Goal: Transaction & Acquisition: Purchase product/service

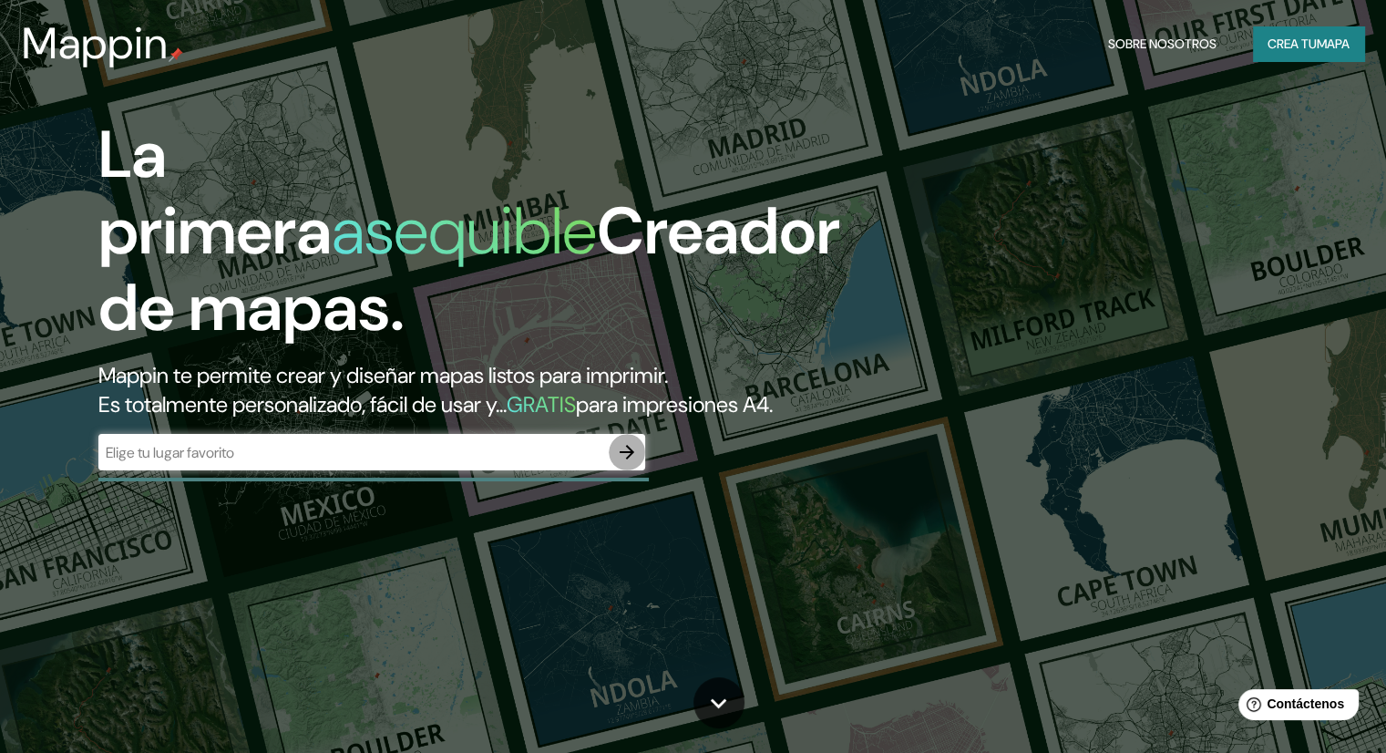
click at [631, 463] on icon "button" at bounding box center [627, 452] width 22 height 22
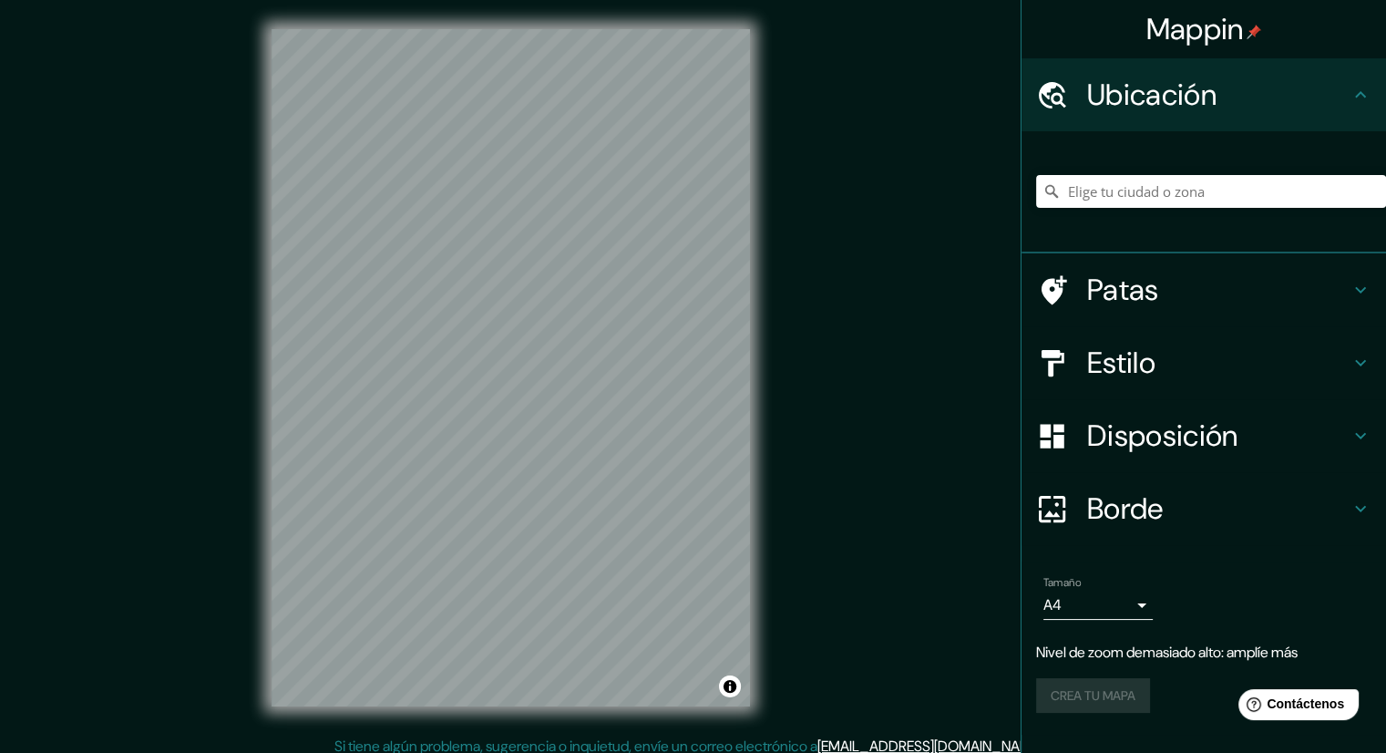
click at [780, 347] on div "Mappin Ubicación Patas Estilo Disposición Borde Elige un borde. Consejo : puede…" at bounding box center [693, 382] width 1386 height 764
click at [1153, 190] on input "Elige tu ciudad o zona" at bounding box center [1211, 191] width 350 height 33
type input "s"
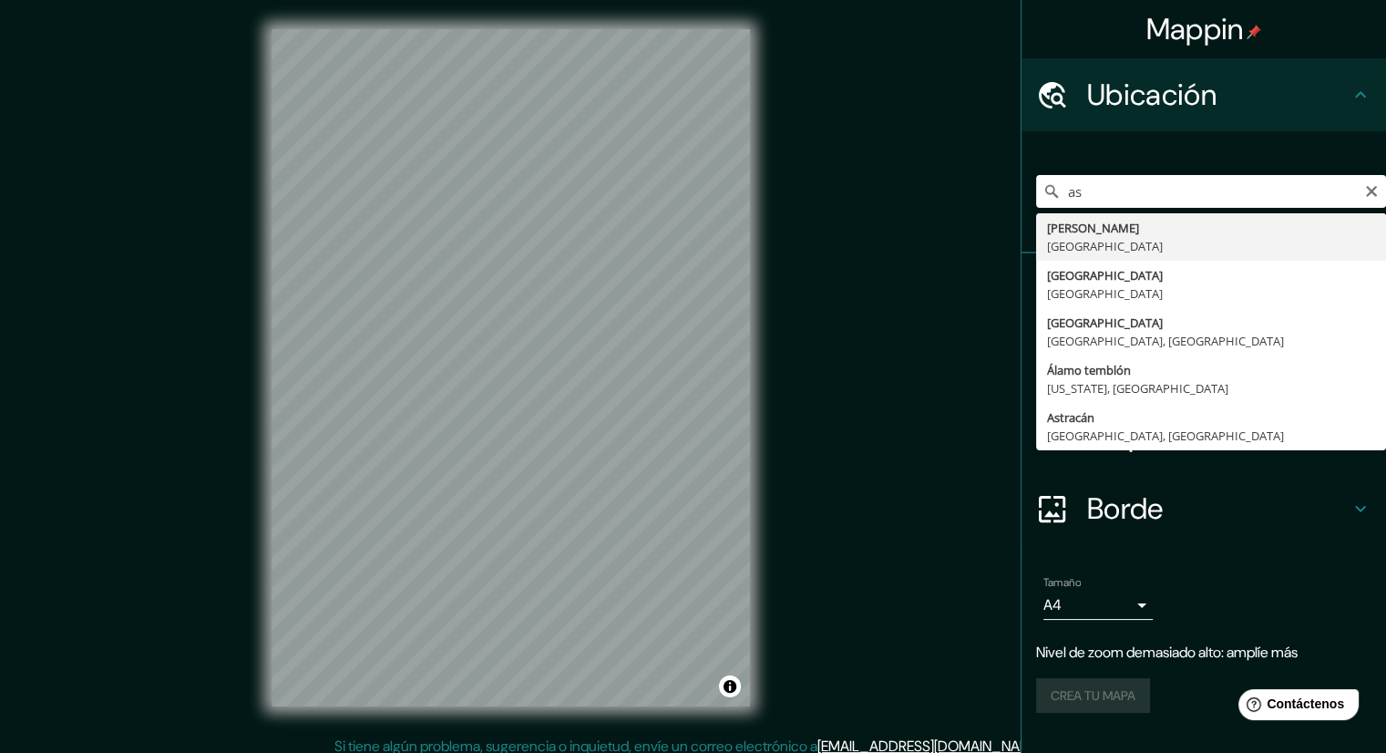
type input "[GEOGRAPHIC_DATA], [GEOGRAPHIC_DATA]"
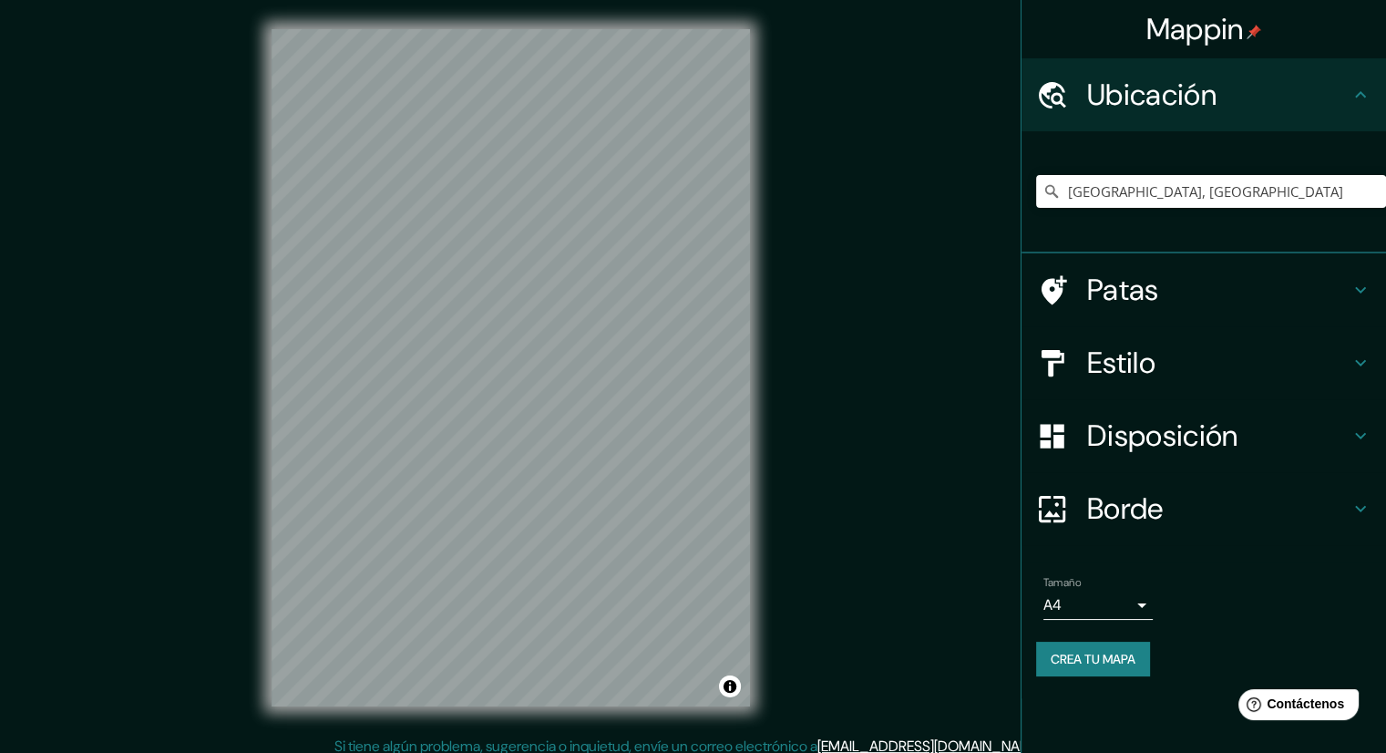
click at [1362, 290] on icon at bounding box center [1360, 290] width 22 height 22
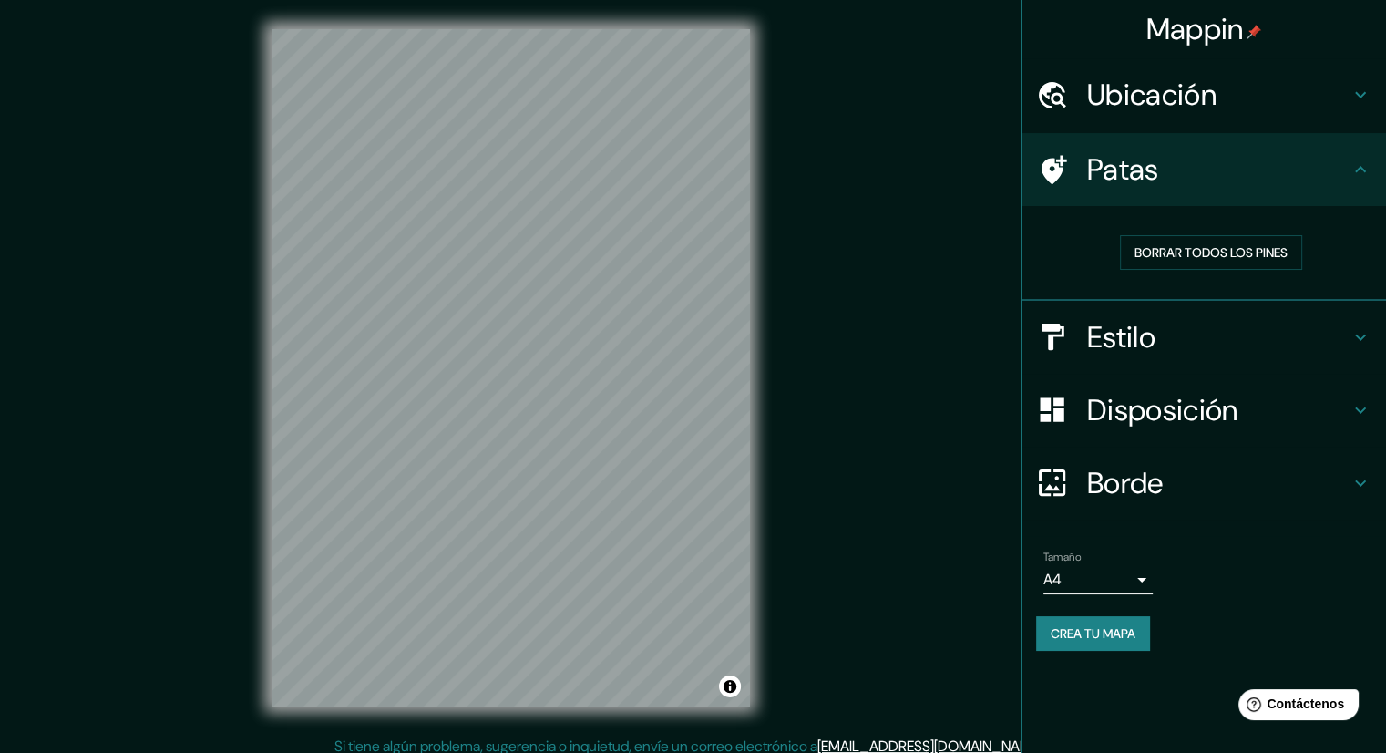
click at [1360, 172] on icon at bounding box center [1360, 170] width 22 height 22
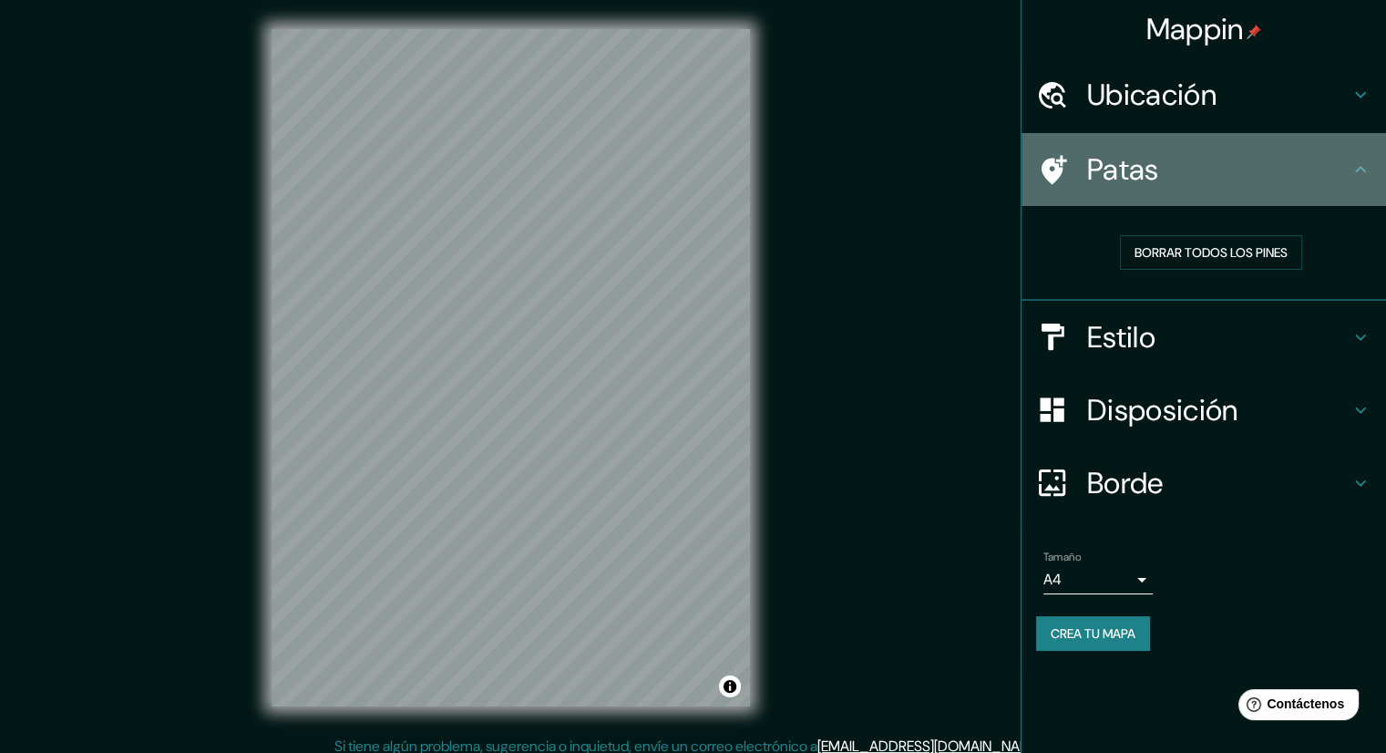
click at [1359, 177] on icon at bounding box center [1360, 170] width 22 height 22
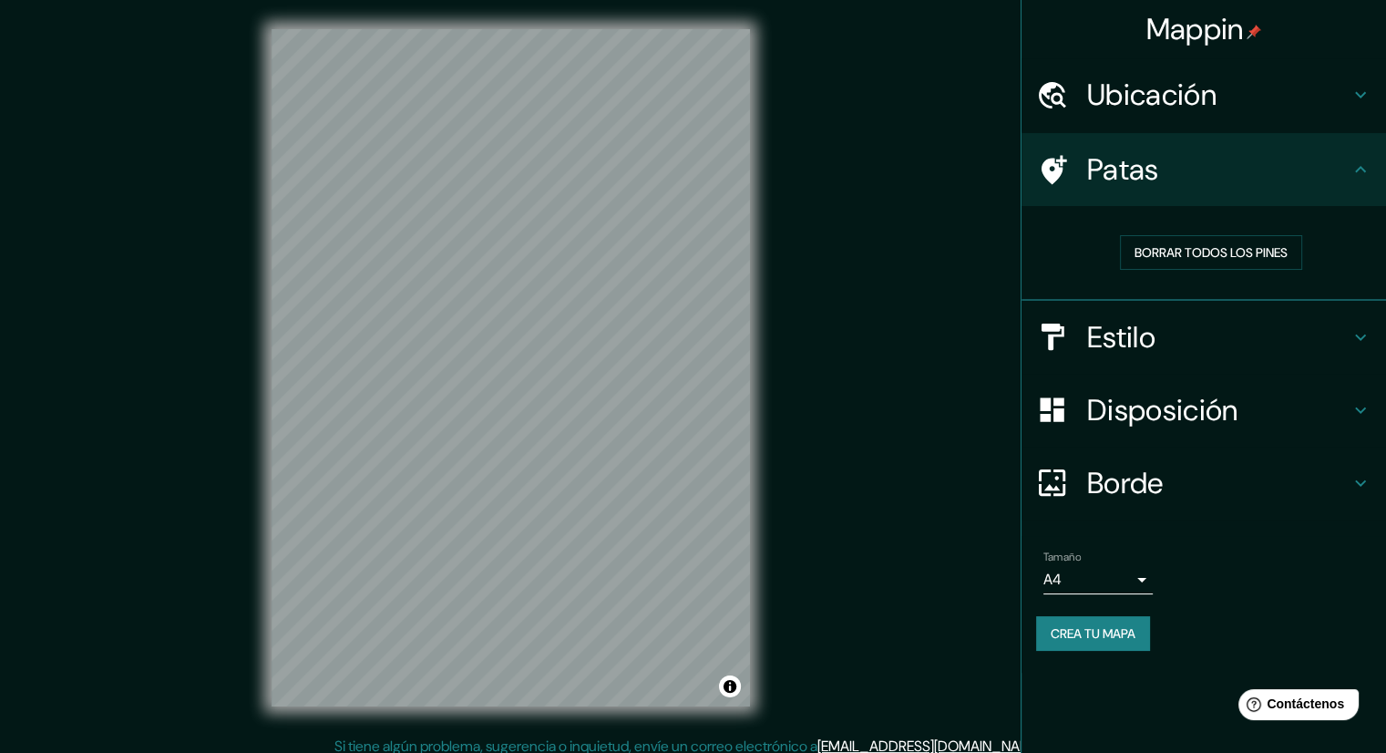
click at [1365, 160] on icon at bounding box center [1360, 170] width 22 height 22
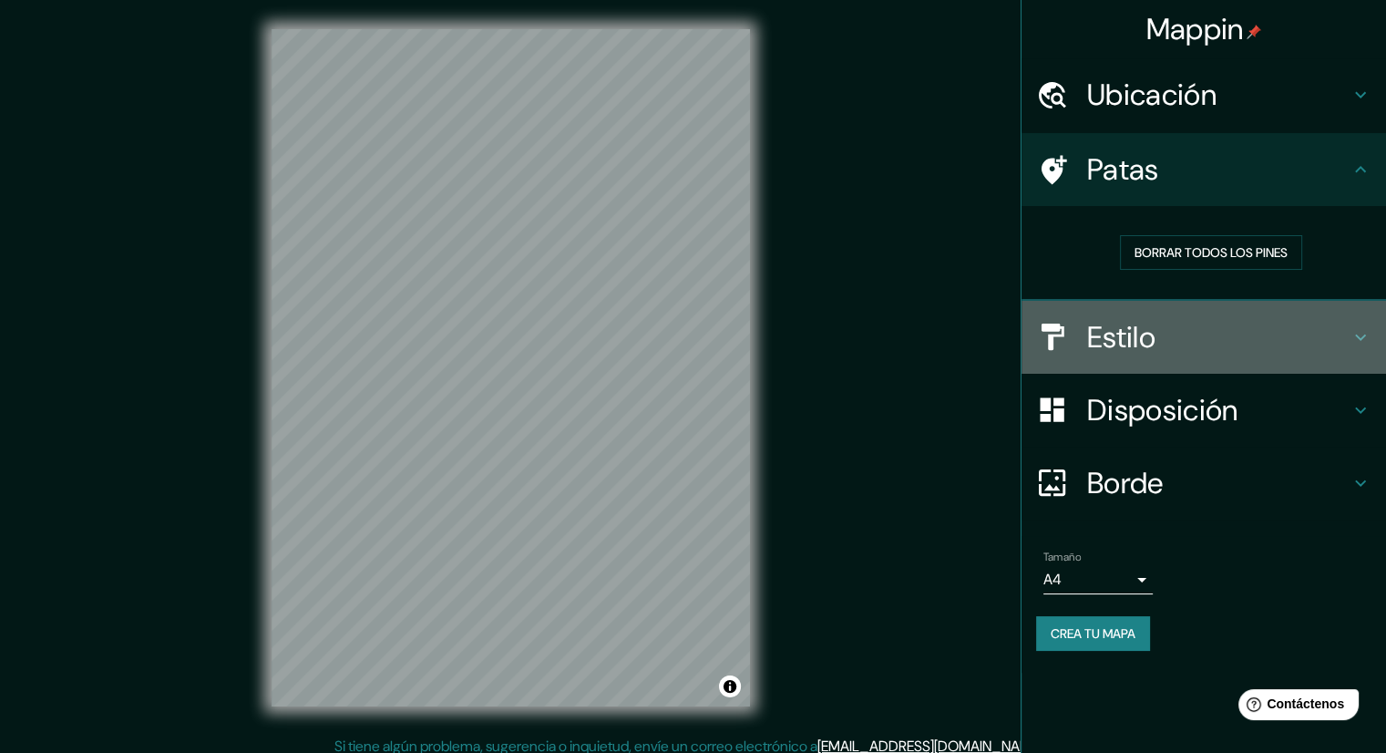
click at [1357, 333] on icon at bounding box center [1360, 337] width 22 height 22
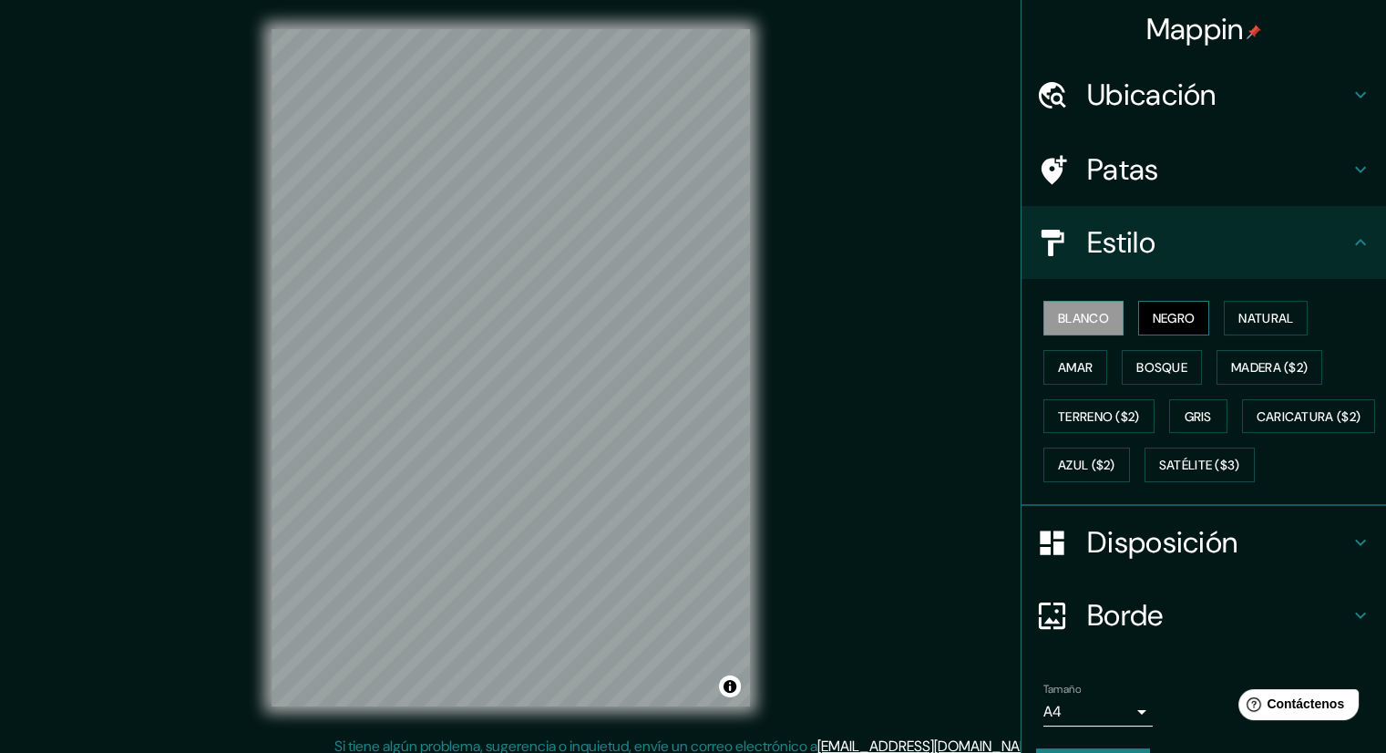
click at [1154, 318] on font "Negro" at bounding box center [1173, 318] width 43 height 16
click at [1092, 316] on font "Blanco" at bounding box center [1083, 318] width 51 height 16
click at [1068, 355] on font "Amar" at bounding box center [1075, 367] width 35 height 24
click at [1060, 321] on font "Blanco" at bounding box center [1083, 318] width 51 height 16
click at [1271, 330] on button "Natural" at bounding box center [1266, 318] width 84 height 35
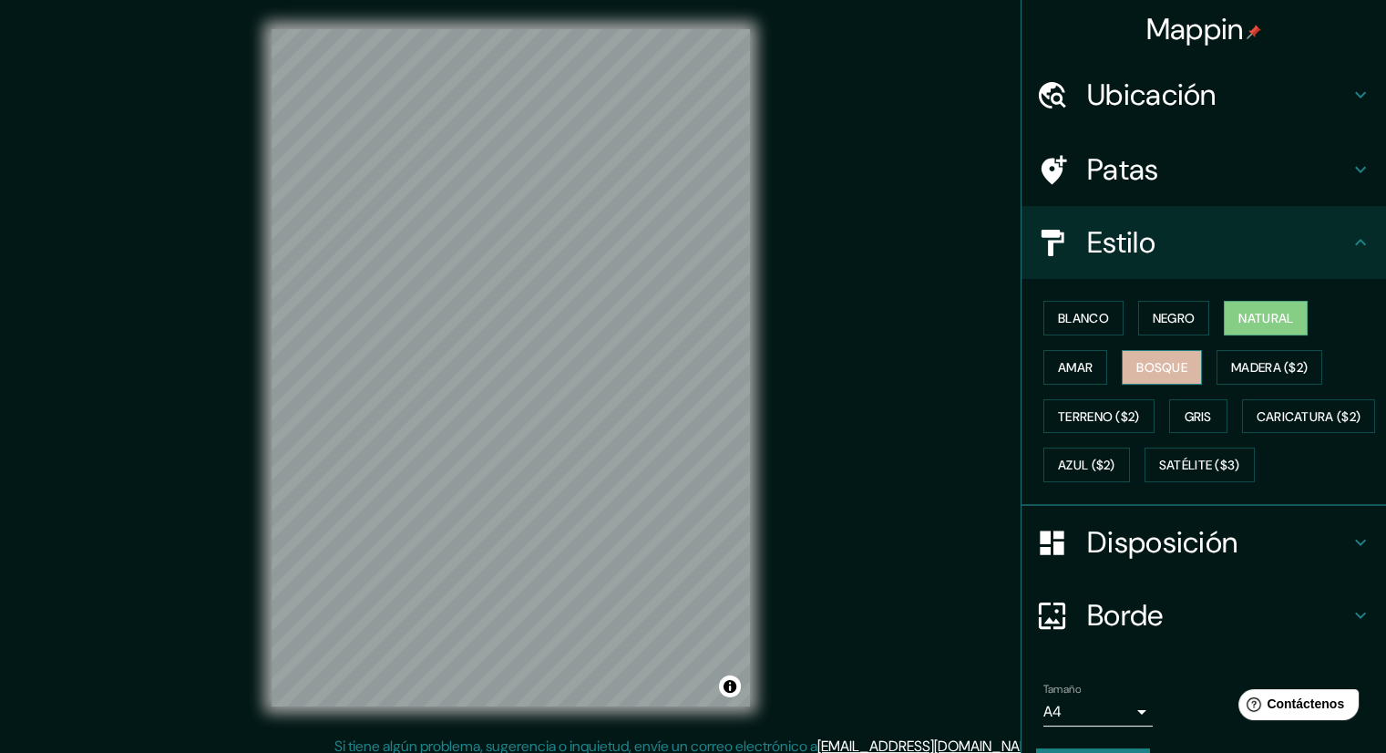
click at [1155, 374] on font "Bosque" at bounding box center [1161, 367] width 51 height 24
click at [1239, 364] on font "Madera ($2)" at bounding box center [1269, 367] width 77 height 16
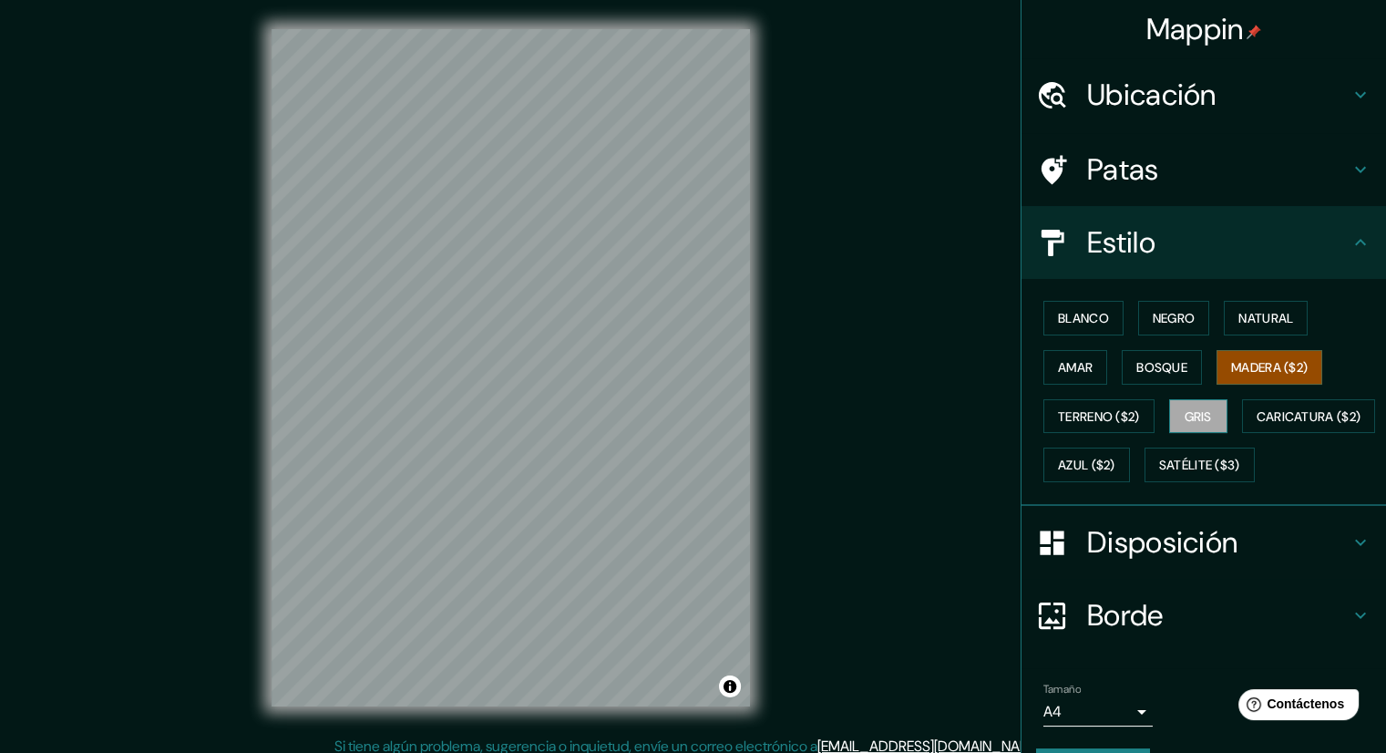
click at [1187, 410] on font "Gris" at bounding box center [1197, 416] width 27 height 16
click at [1242, 434] on button "Caricatura ($2)" at bounding box center [1309, 416] width 134 height 35
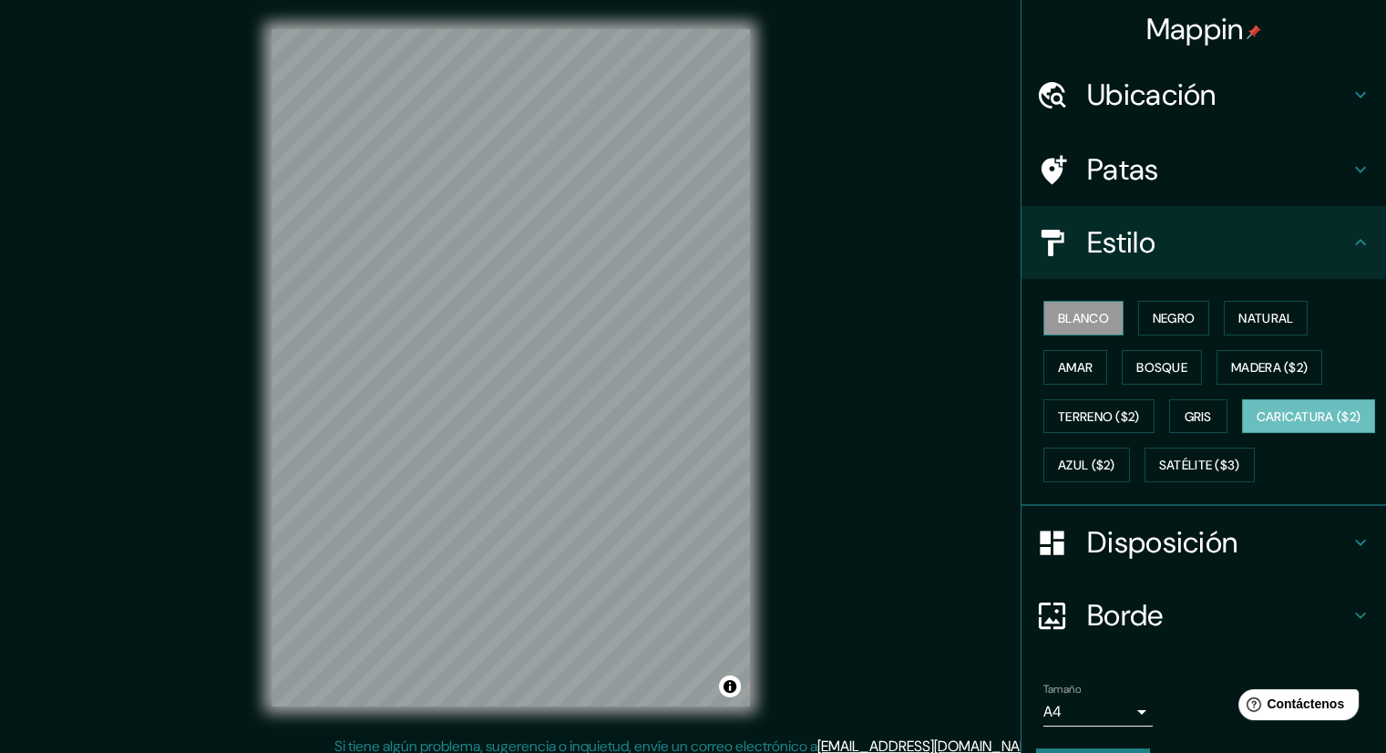
click at [1086, 323] on font "Blanco" at bounding box center [1083, 318] width 51 height 16
click at [1240, 310] on font "Natural" at bounding box center [1265, 318] width 55 height 16
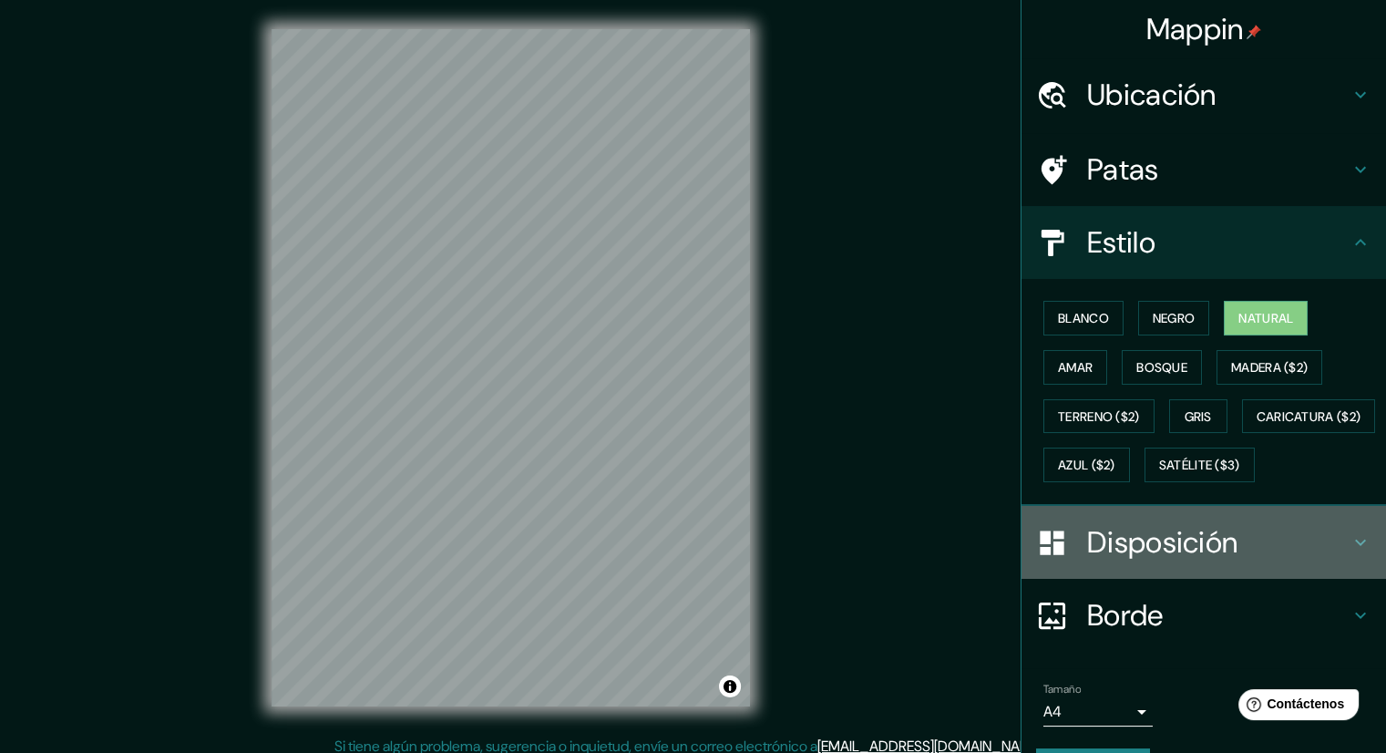
click at [1331, 560] on h4 "Disposición" at bounding box center [1218, 542] width 262 height 36
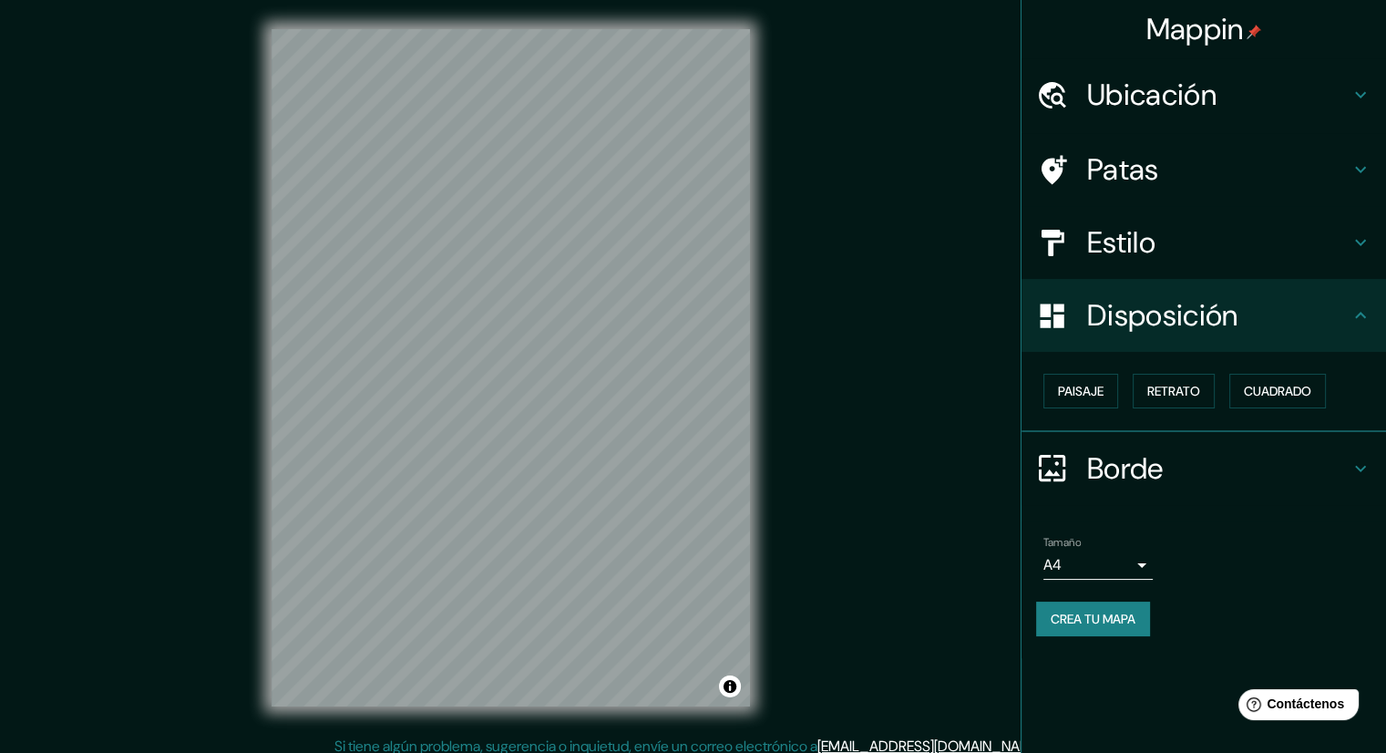
click at [1360, 476] on icon at bounding box center [1360, 468] width 22 height 22
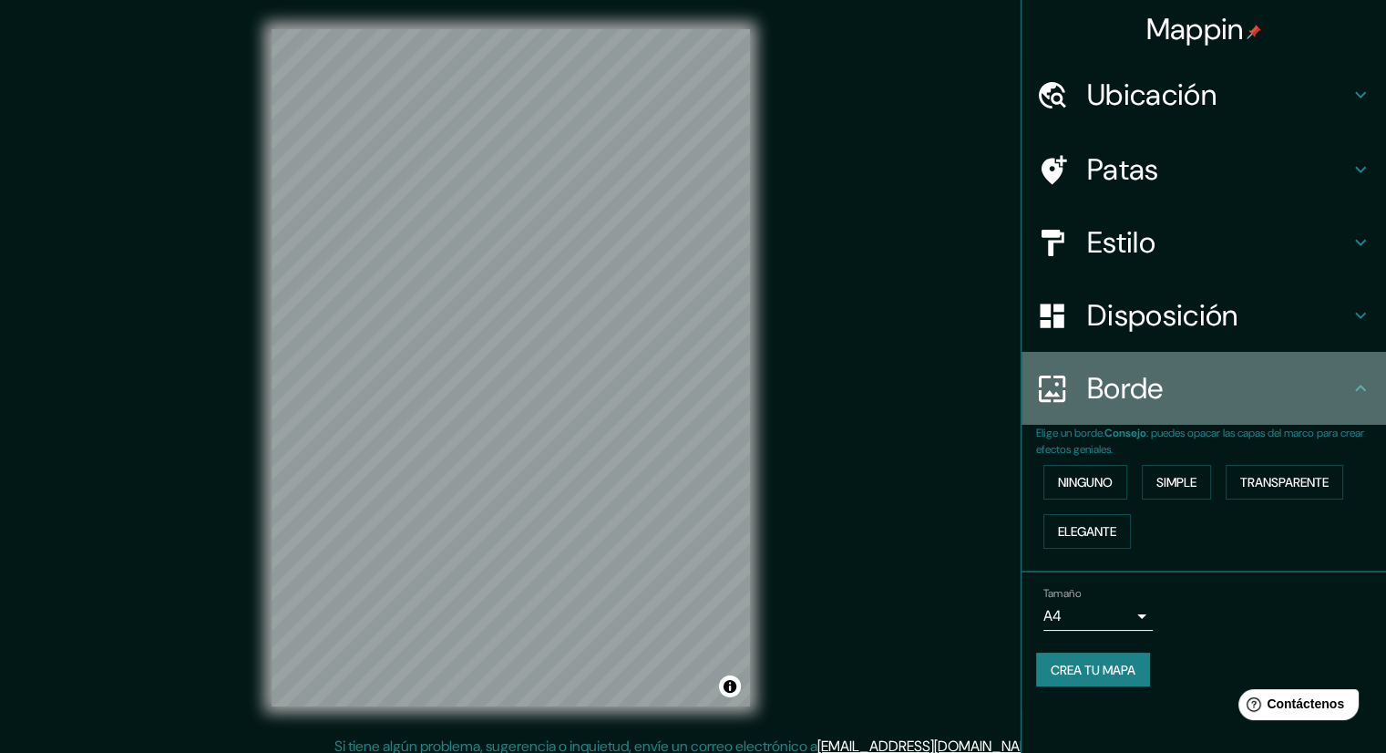
click at [1359, 398] on icon at bounding box center [1360, 388] width 22 height 22
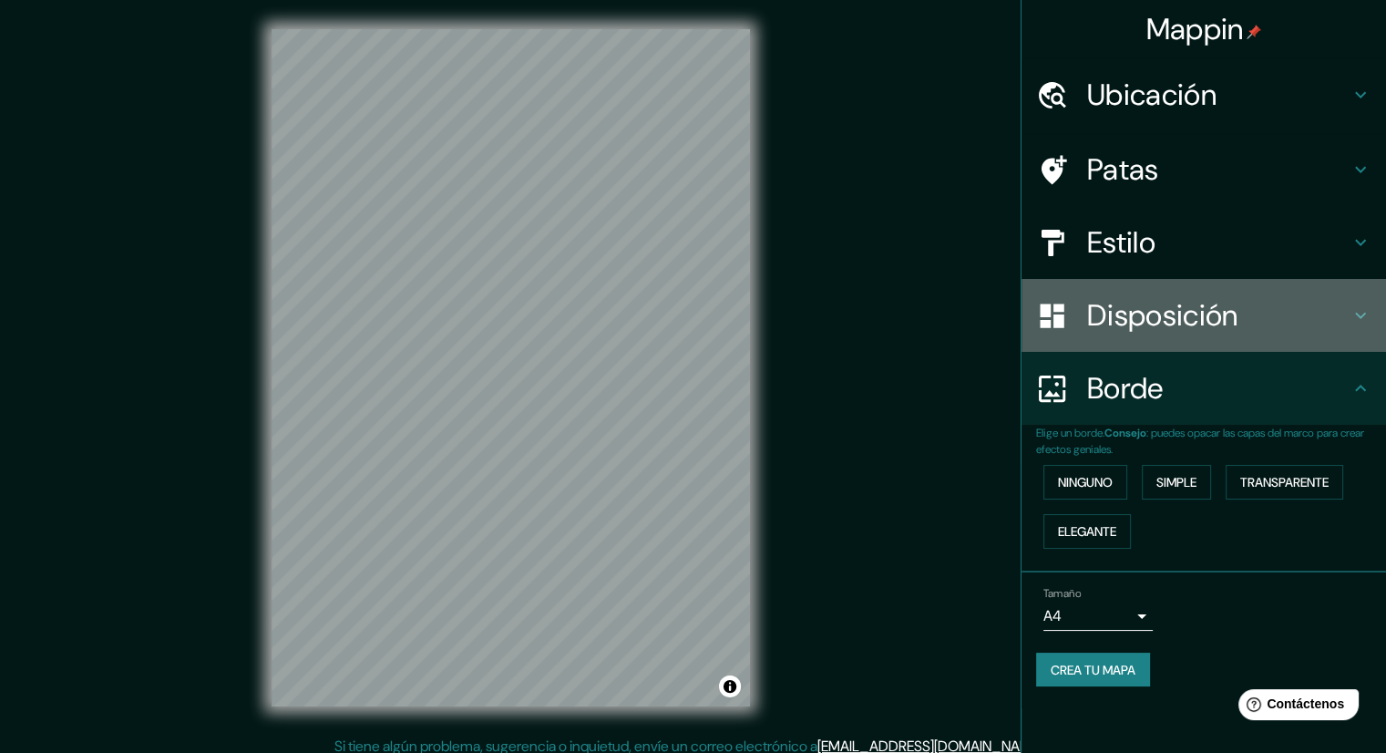
click at [1360, 313] on icon at bounding box center [1360, 315] width 22 height 22
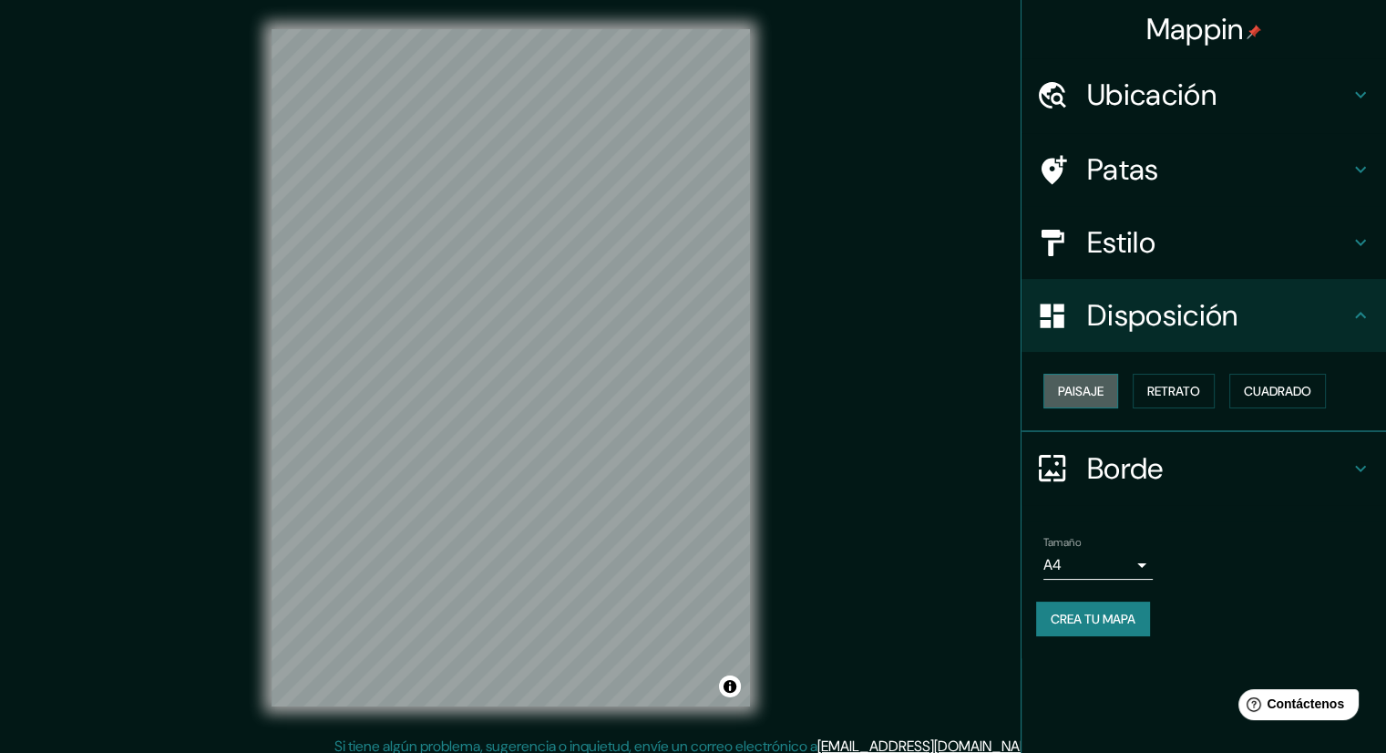
click at [1095, 386] on font "Paisaje" at bounding box center [1081, 391] width 46 height 16
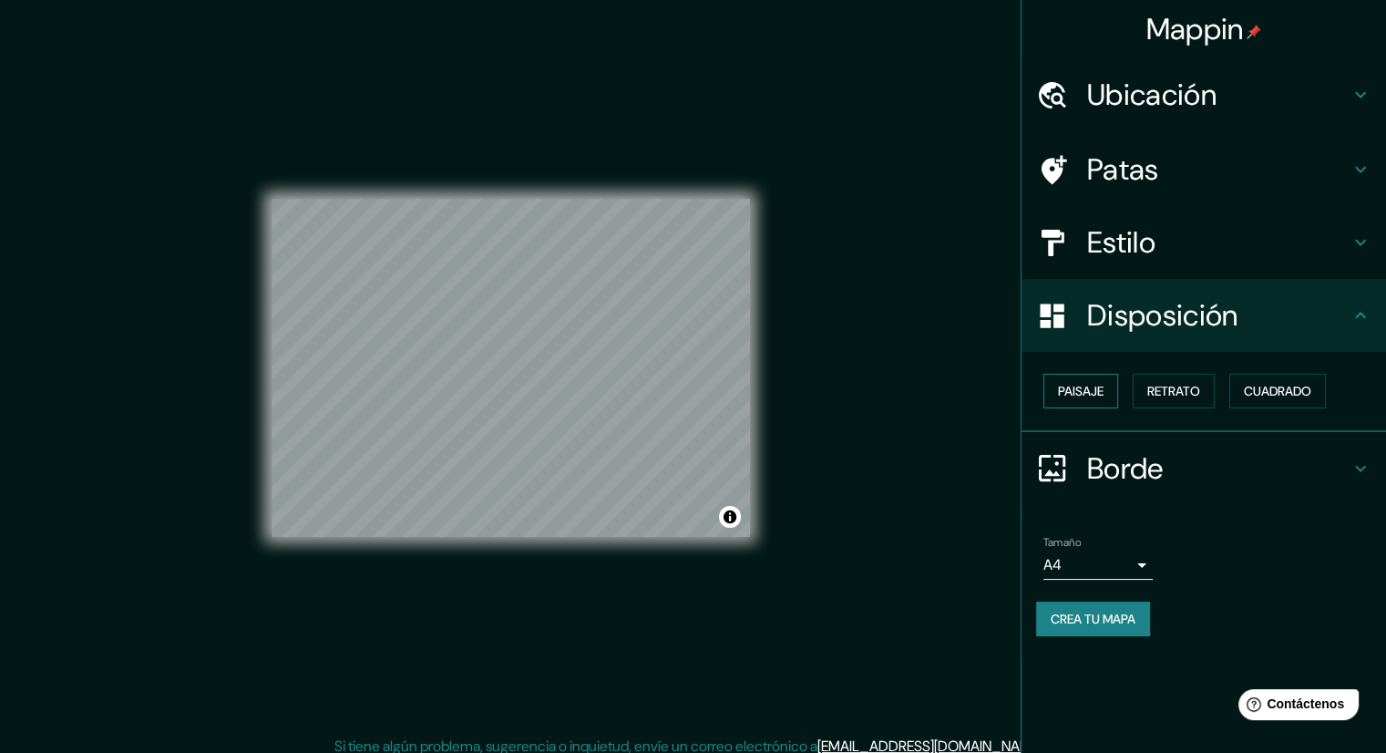
click at [1095, 386] on font "Paisaje" at bounding box center [1081, 391] width 46 height 16
click at [1162, 393] on font "Retrato" at bounding box center [1173, 391] width 53 height 16
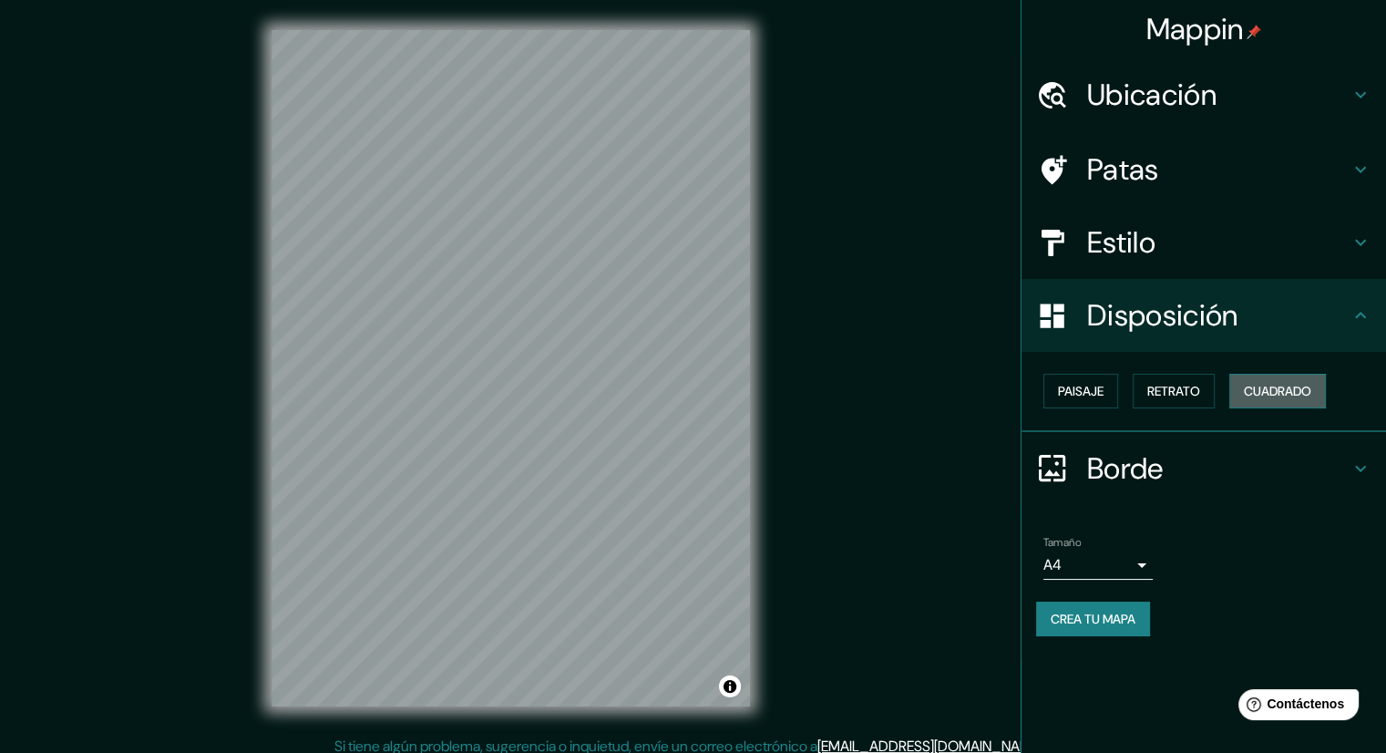
click at [1242, 391] on button "Cuadrado" at bounding box center [1277, 391] width 97 height 35
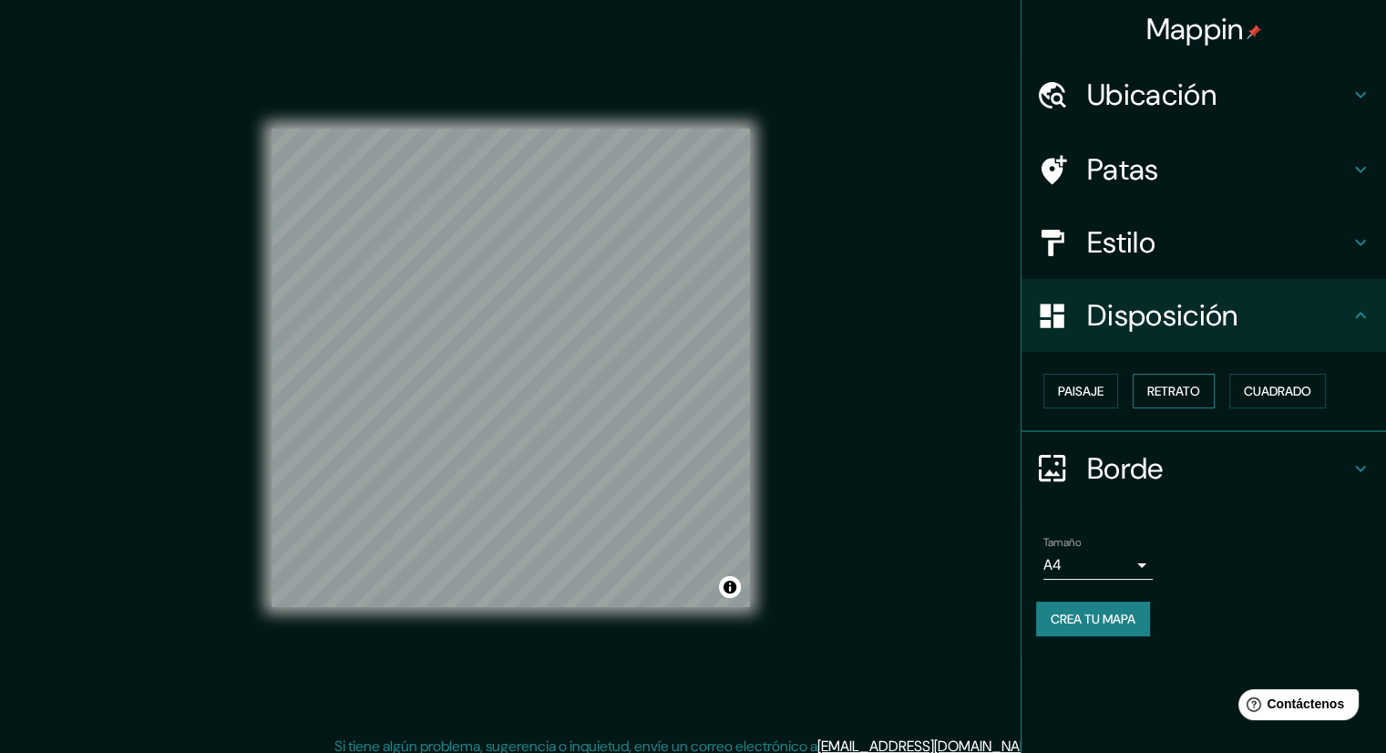
click at [1176, 393] on font "Retrato" at bounding box center [1173, 391] width 53 height 16
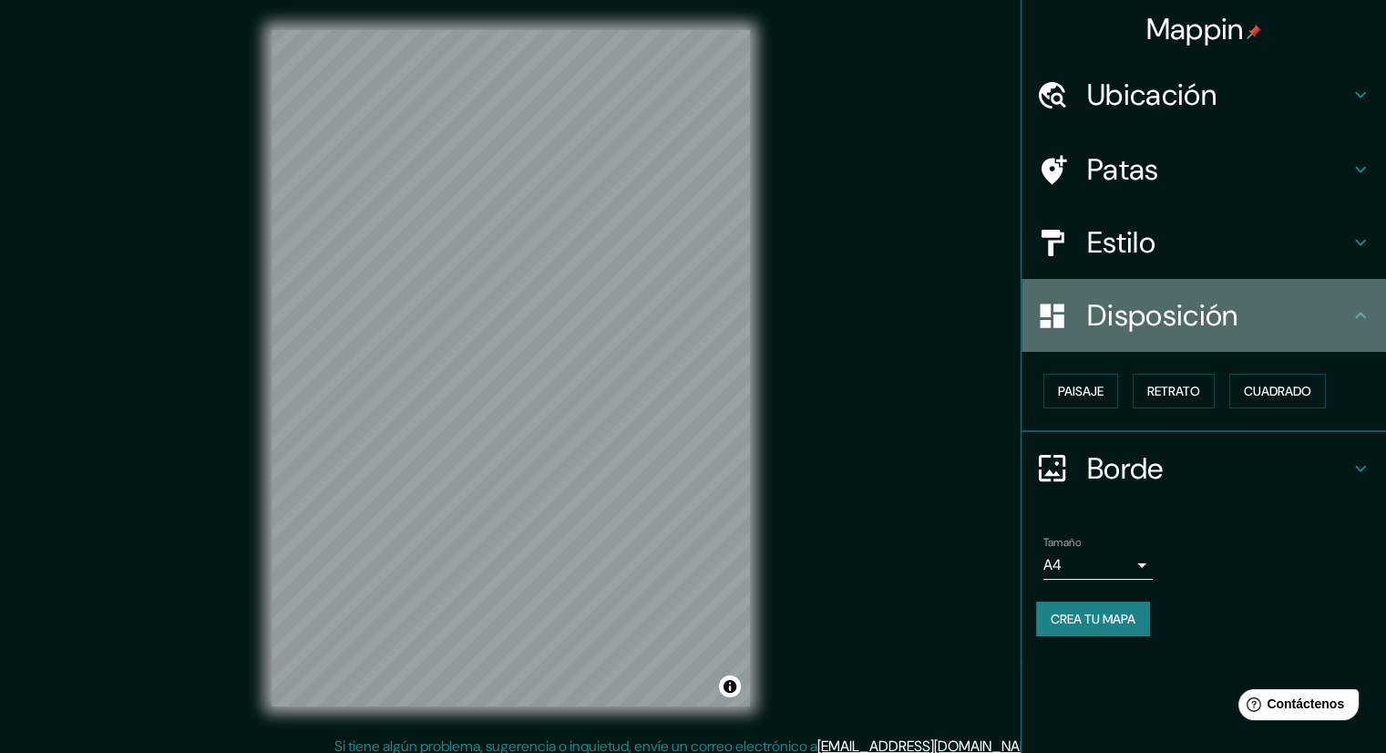
click at [1378, 326] on div "Disposición" at bounding box center [1203, 315] width 364 height 73
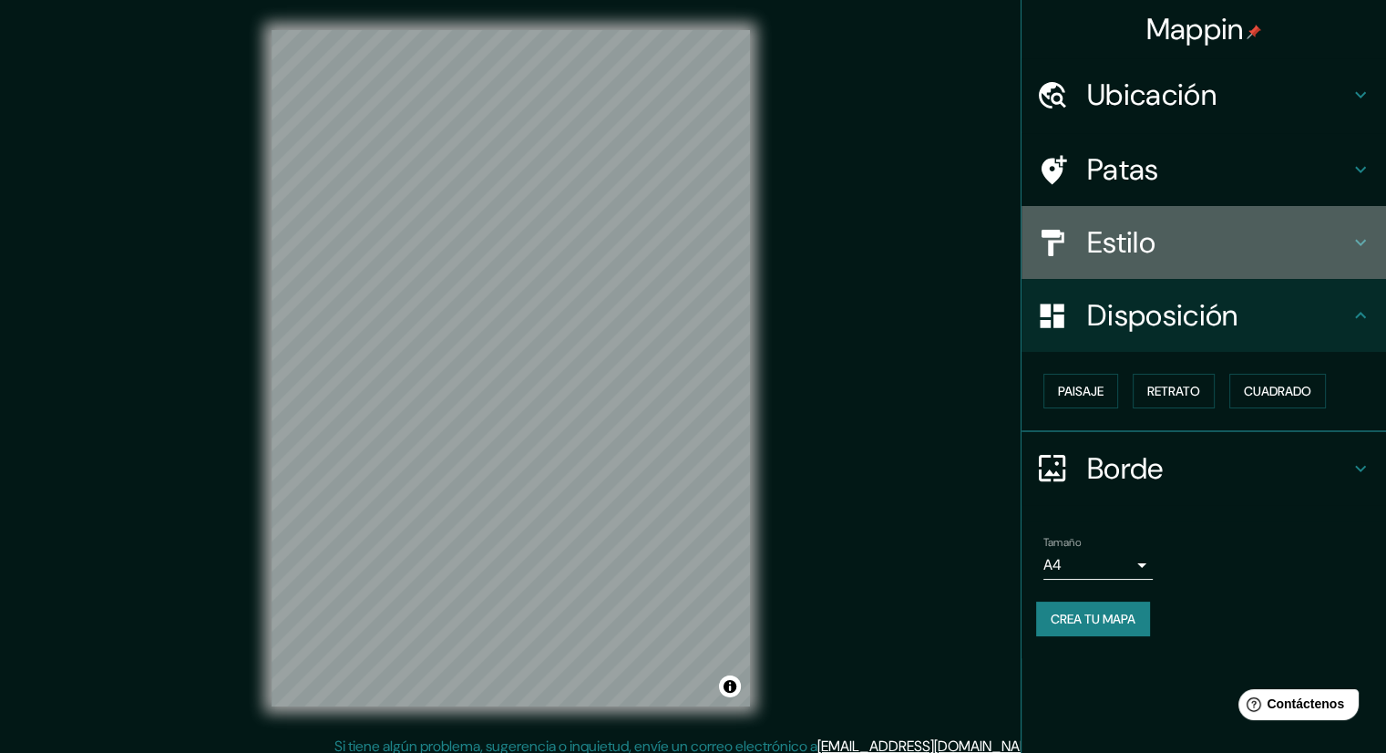
click at [1345, 263] on div "Estilo" at bounding box center [1203, 242] width 364 height 73
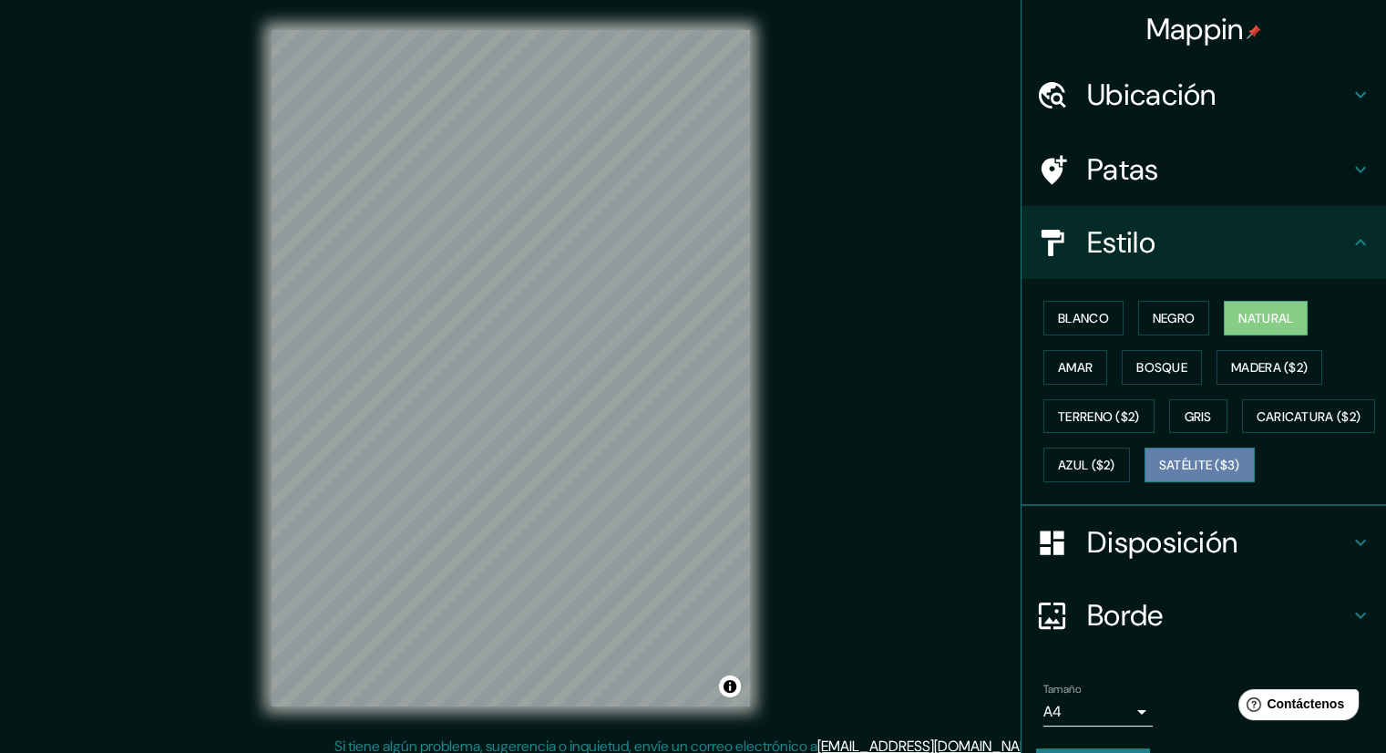
click at [1159, 474] on font "Satélite ($3)" at bounding box center [1199, 465] width 81 height 16
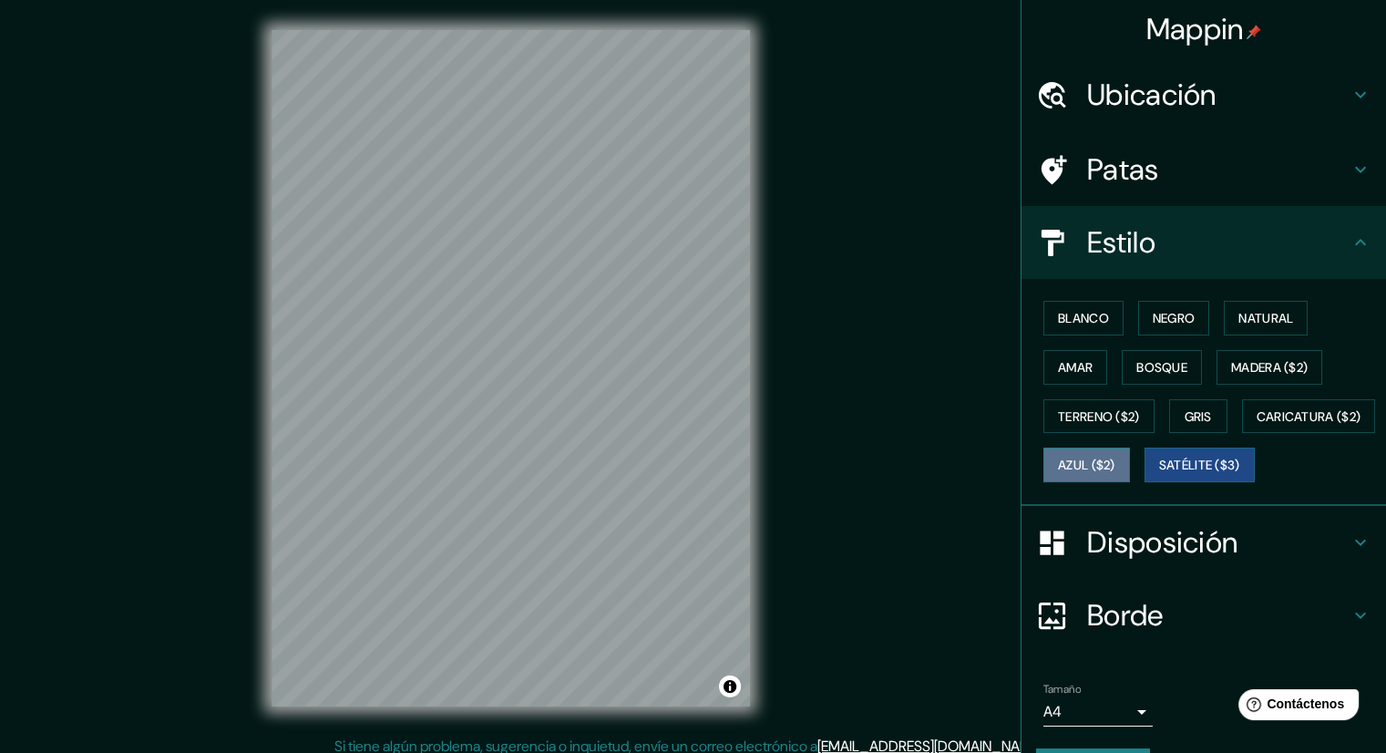
click at [1115, 464] on font "Azul ($2)" at bounding box center [1086, 465] width 57 height 16
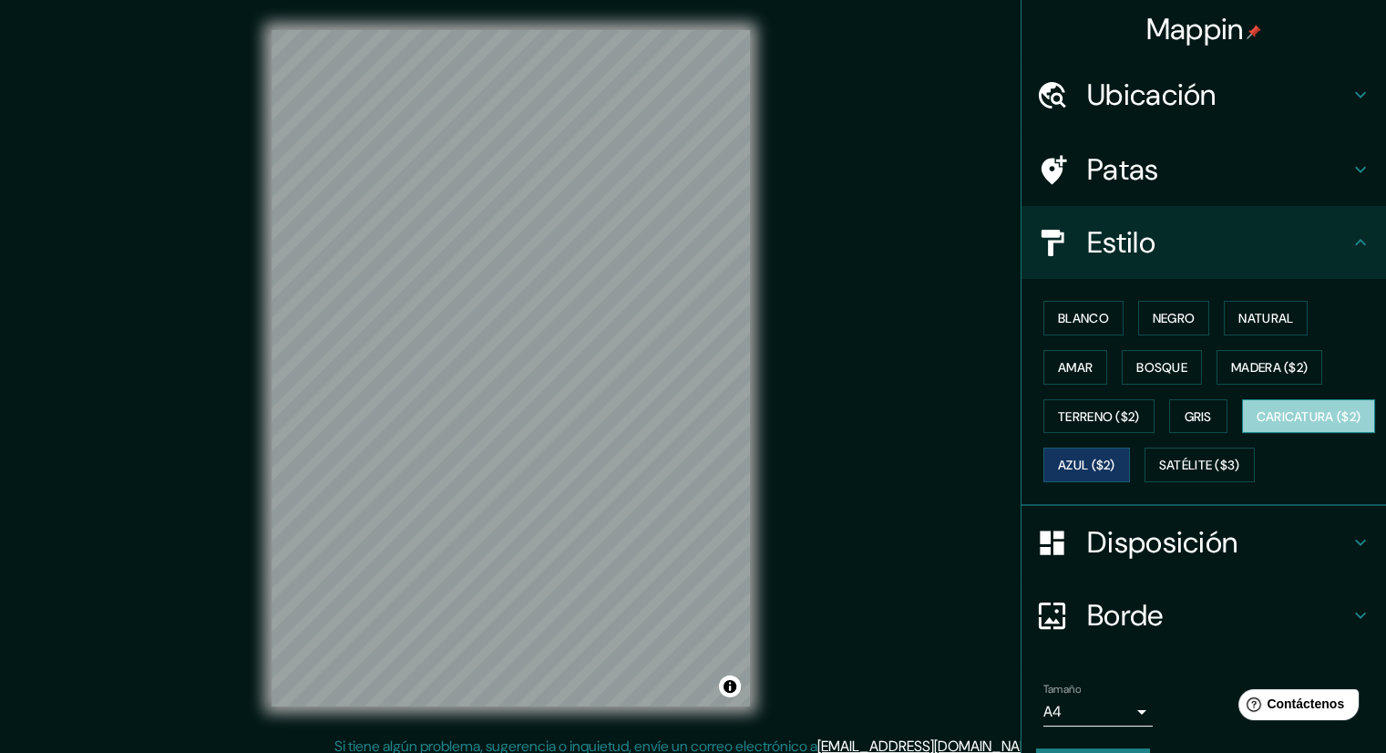
click at [1242, 434] on button "Caricatura ($2)" at bounding box center [1309, 416] width 134 height 35
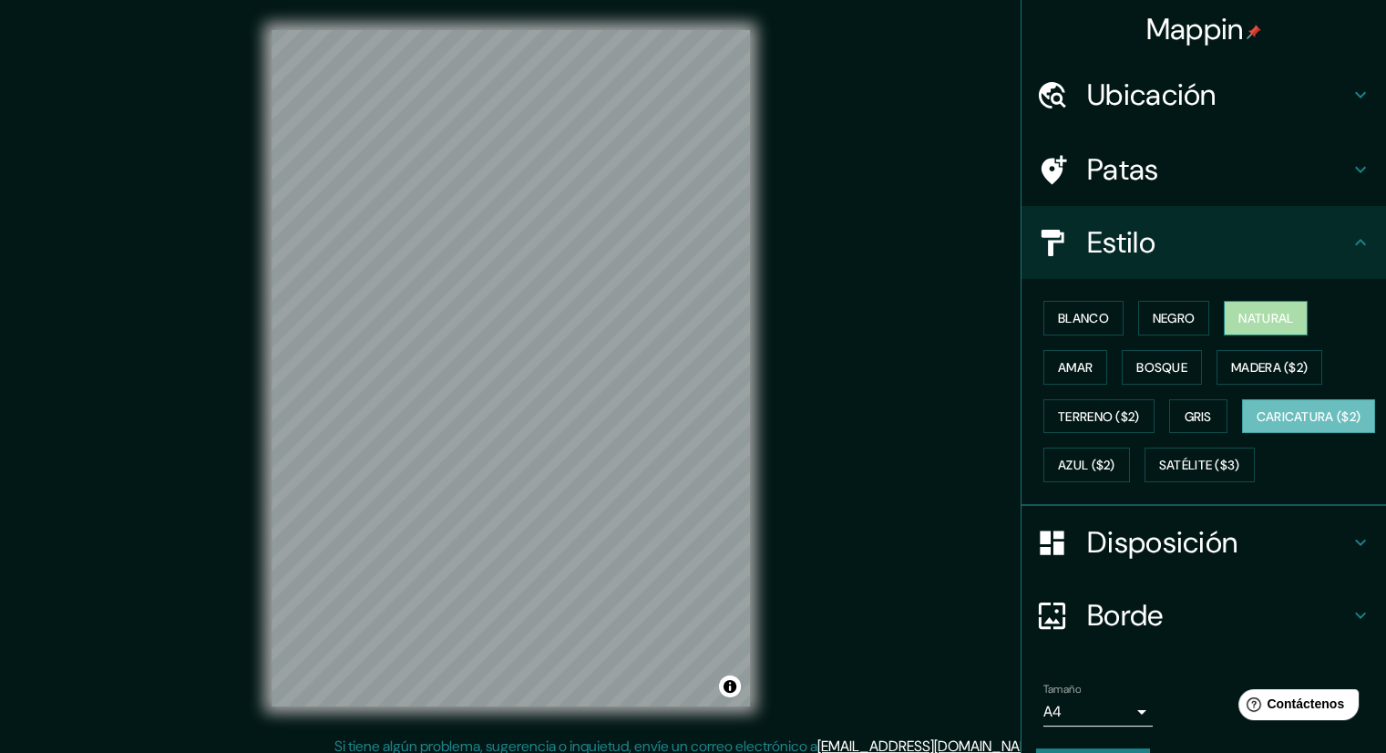
click at [1262, 320] on font "Natural" at bounding box center [1265, 318] width 55 height 16
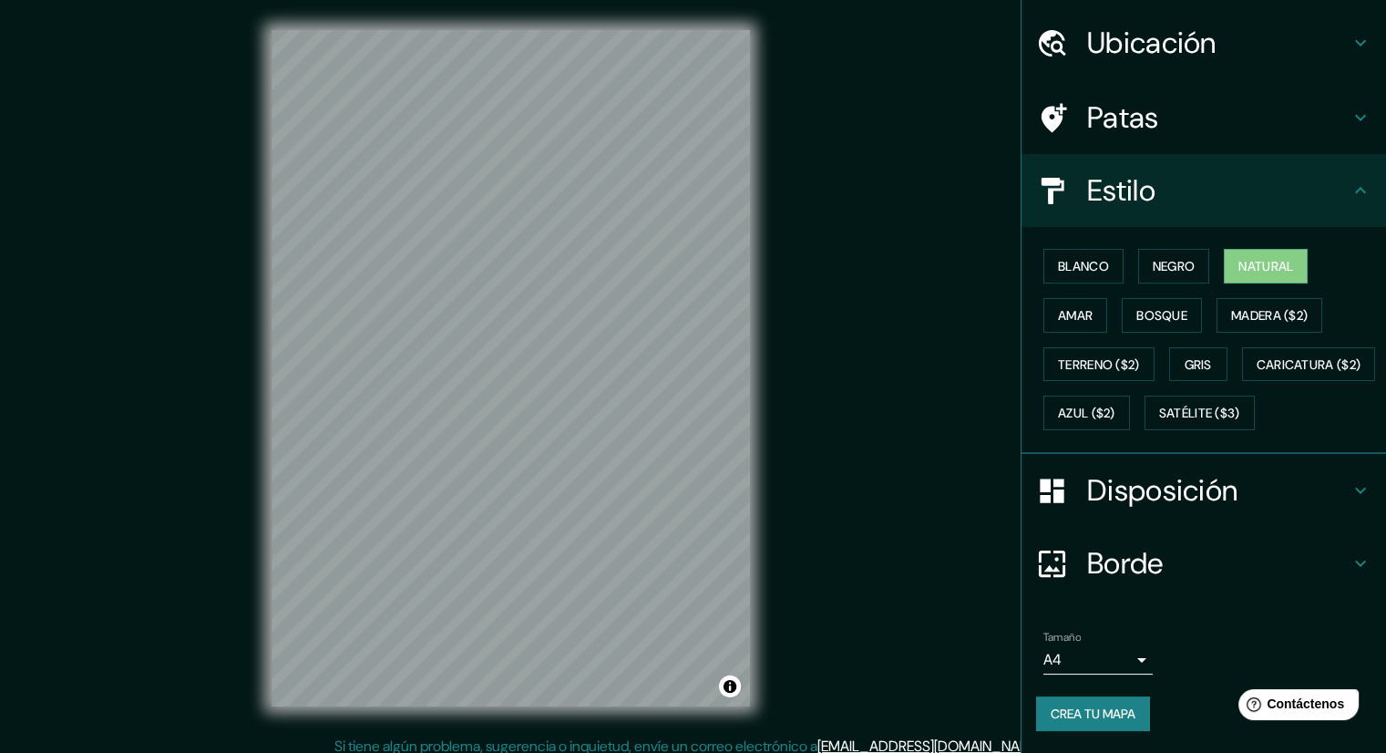
scroll to position [97, 0]
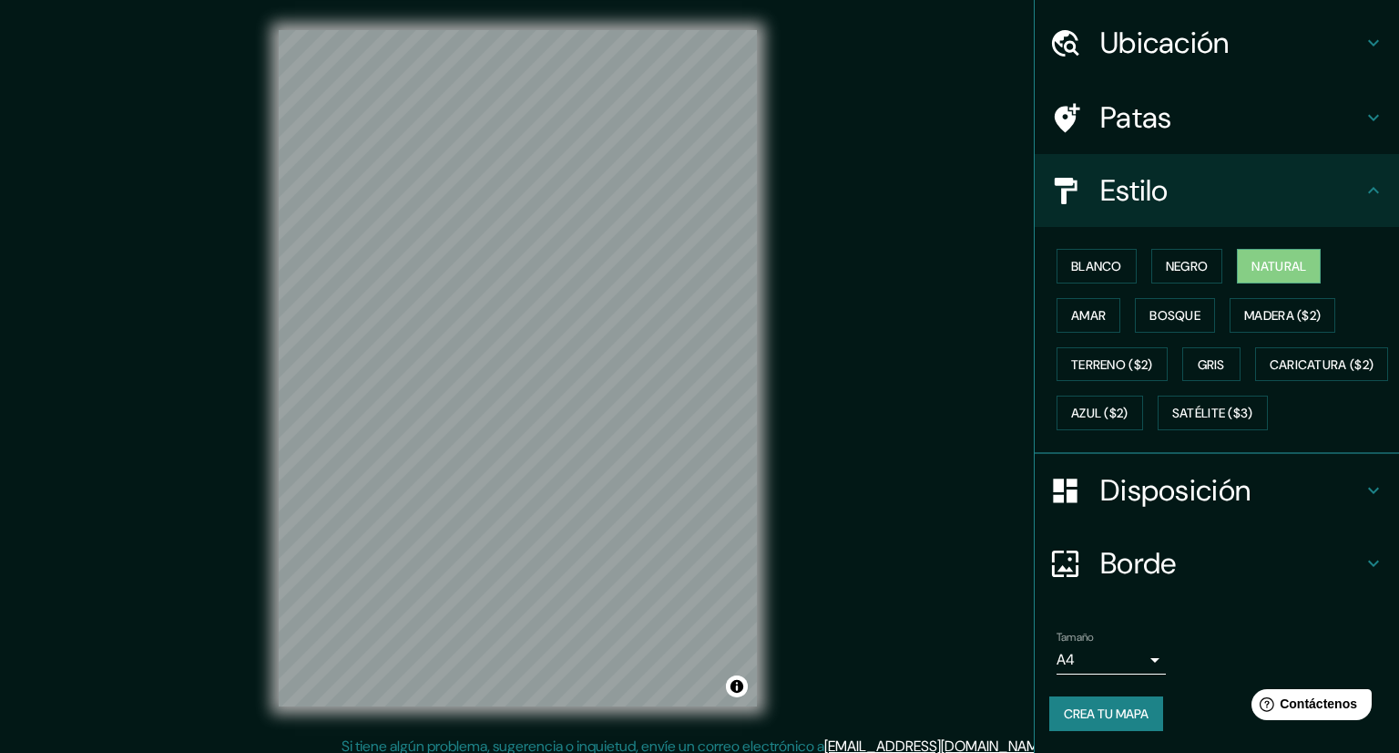
click at [1130, 661] on body "Mappin Ubicación [PERSON_NAME], [GEOGRAPHIC_DATA] Patas Estilo Blanco Negro Nat…" at bounding box center [699, 376] width 1399 height 753
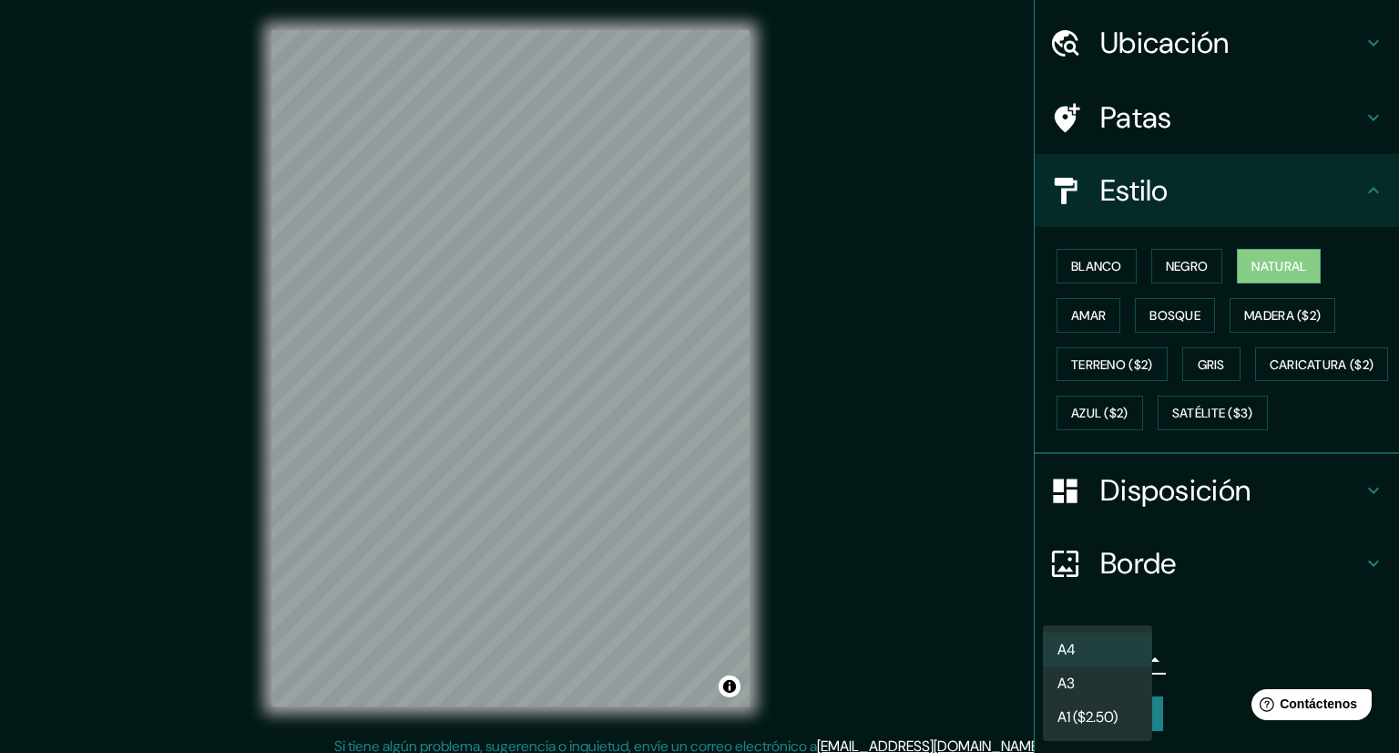
click at [1214, 636] on div at bounding box center [699, 376] width 1399 height 753
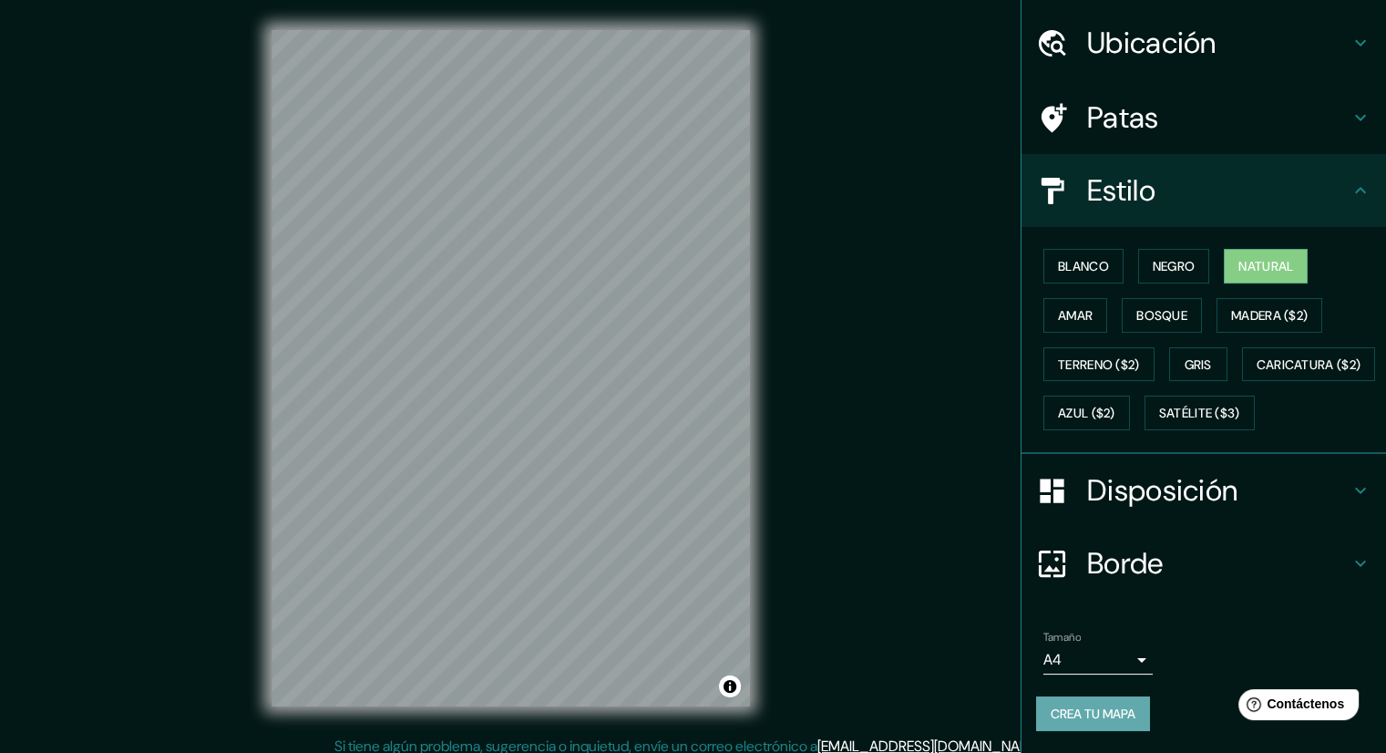
click at [1101, 709] on font "Crea tu mapa" at bounding box center [1092, 713] width 85 height 16
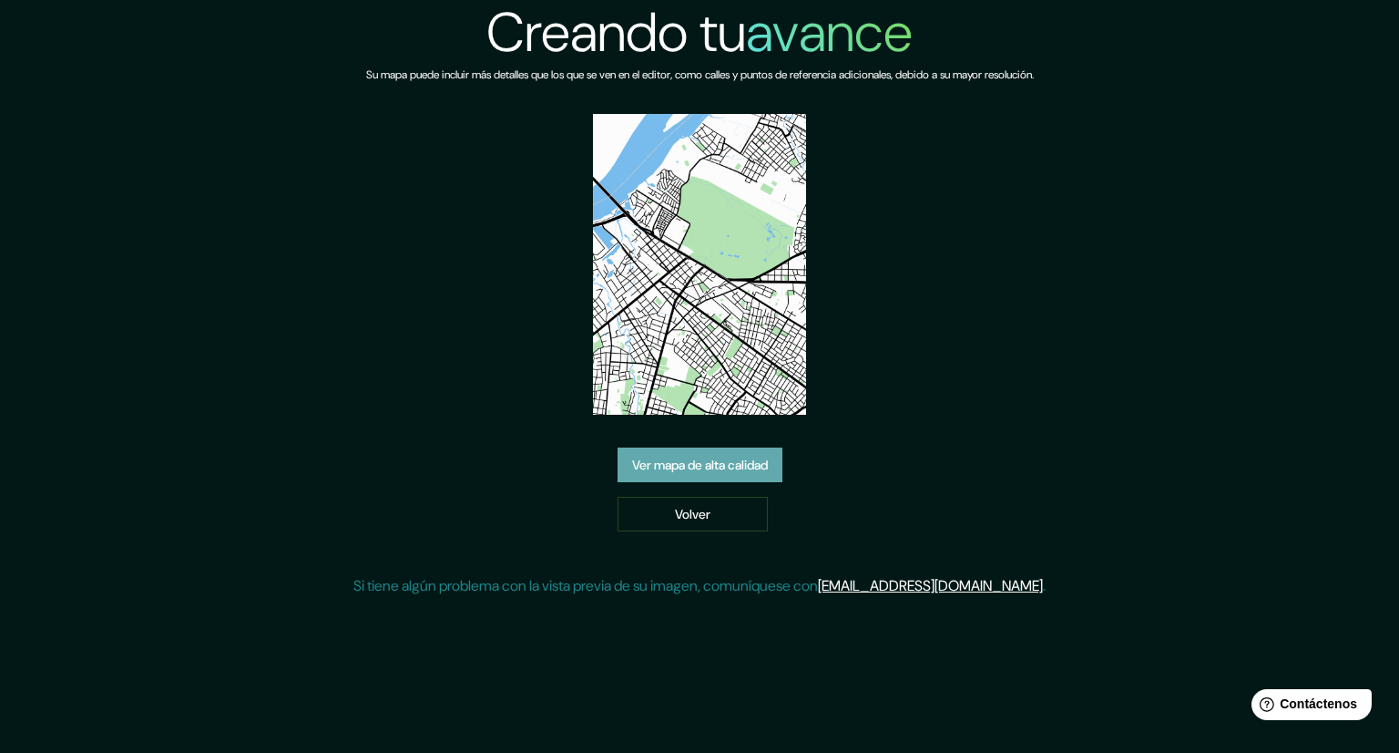
click at [734, 470] on font "Ver mapa de alta calidad" at bounding box center [700, 465] width 136 height 16
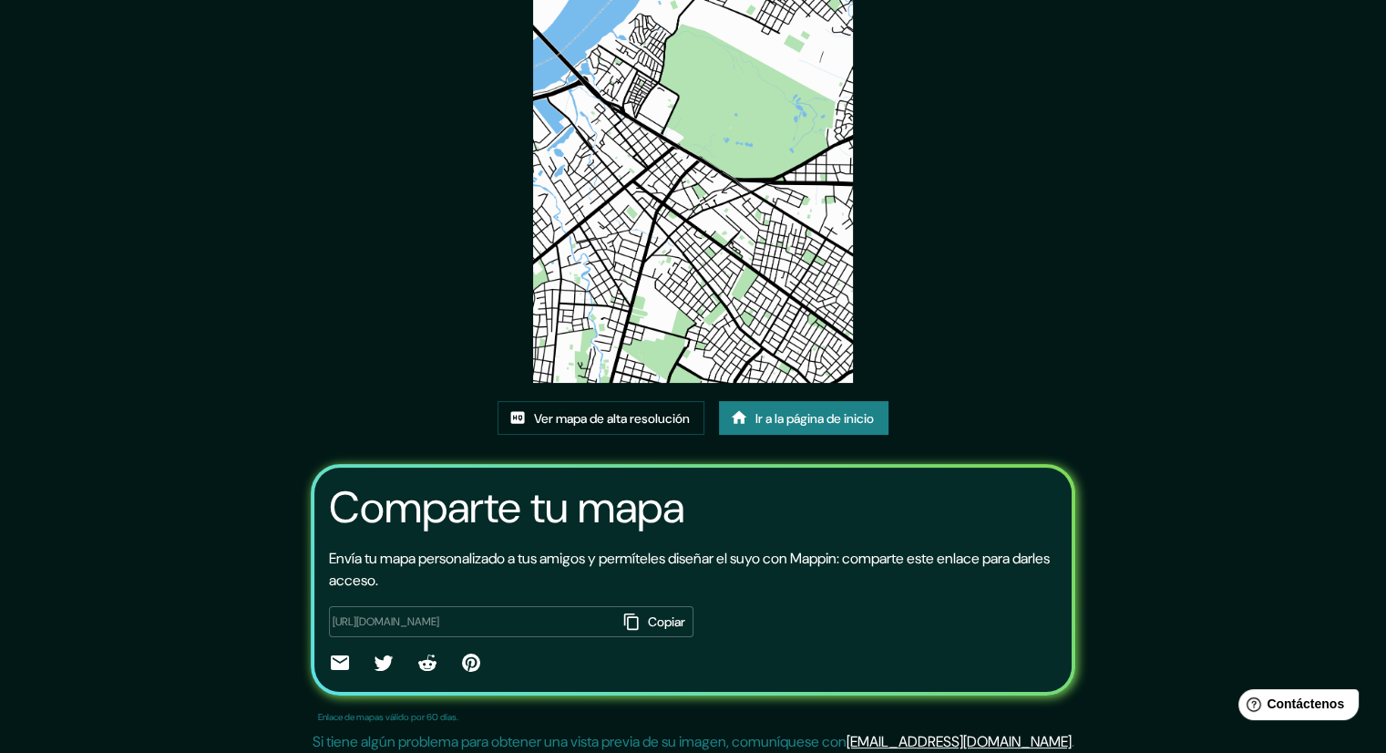
scroll to position [157, 0]
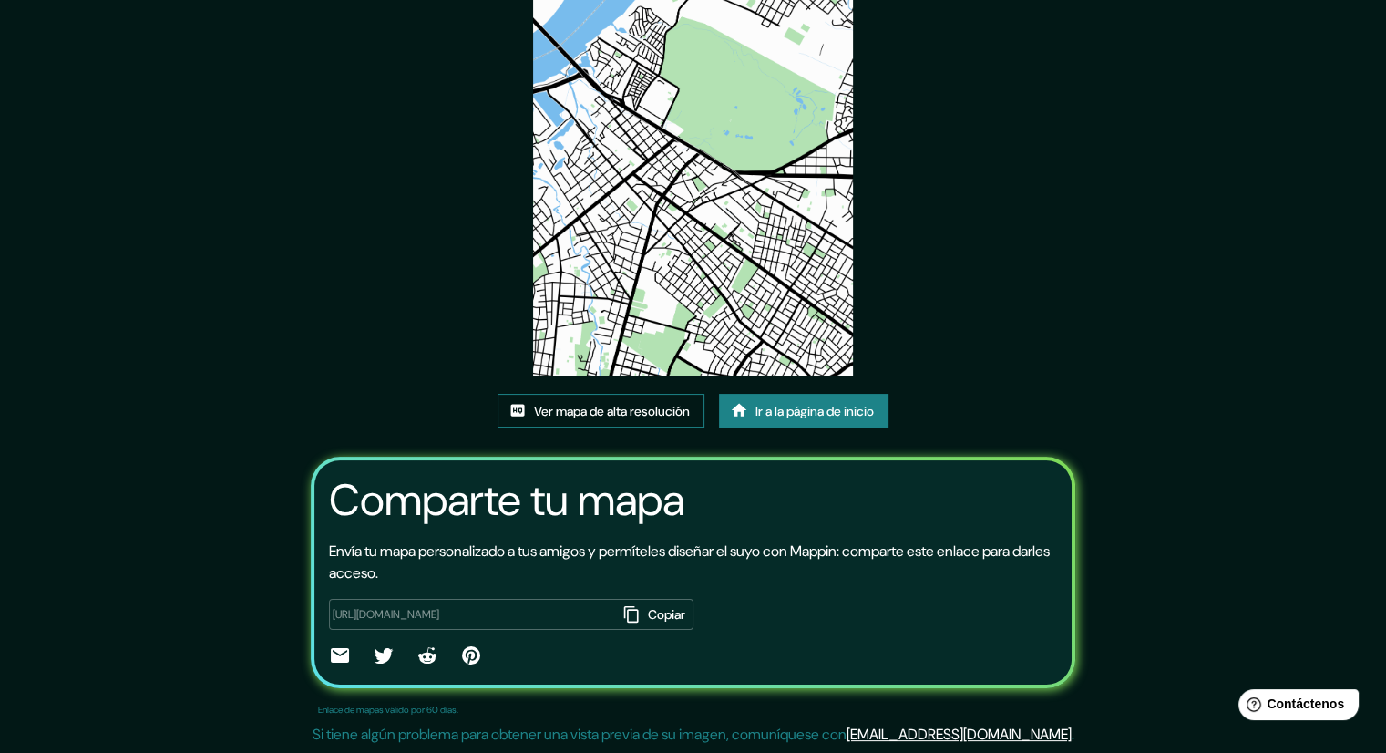
click at [664, 409] on font "Ver mapa de alta resolución" at bounding box center [612, 411] width 156 height 16
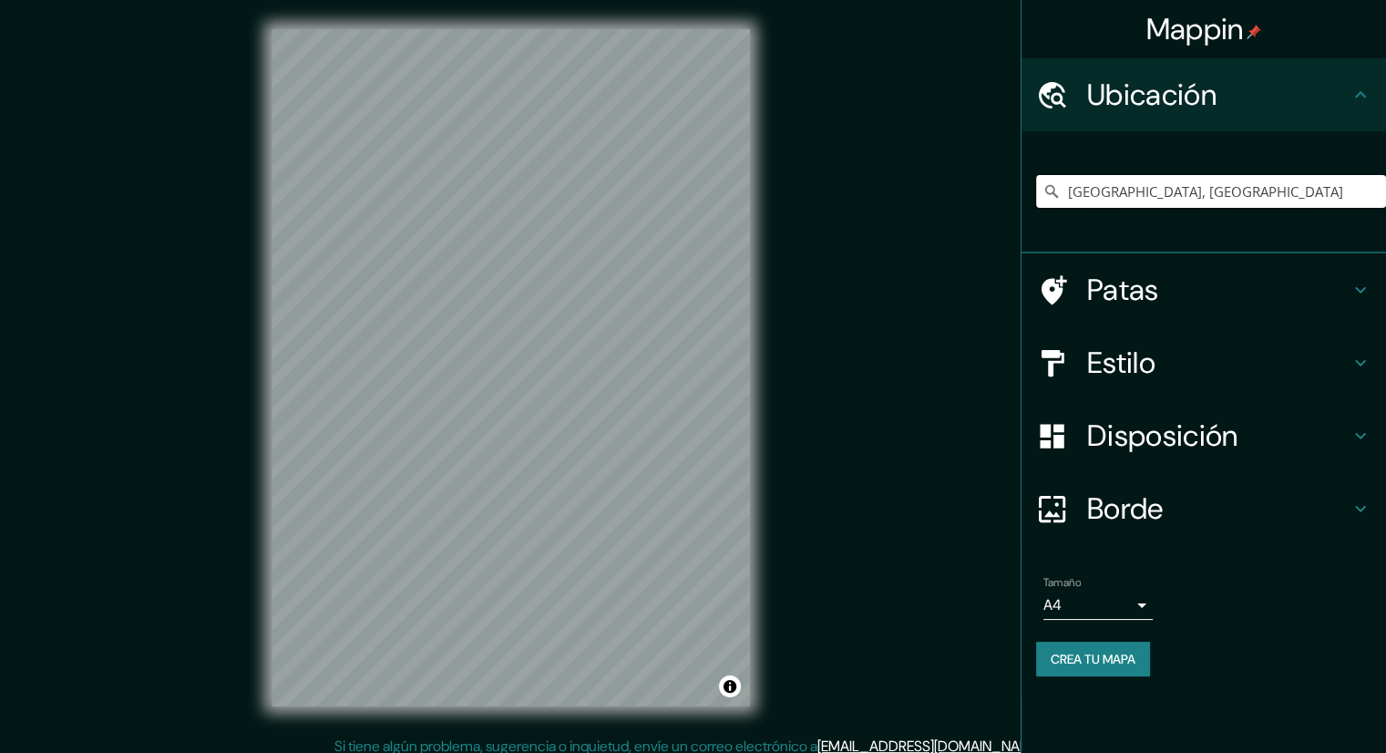
click at [1179, 198] on input "Asunción, Paraguay" at bounding box center [1211, 191] width 350 height 33
drag, startPoint x: 1219, startPoint y: 191, endPoint x: 980, endPoint y: 199, distance: 238.8
click at [980, 199] on div "Mappin Ubicación Asunción, Paraguay Patas Estilo Disposición Borde Elige un bor…" at bounding box center [693, 382] width 1386 height 764
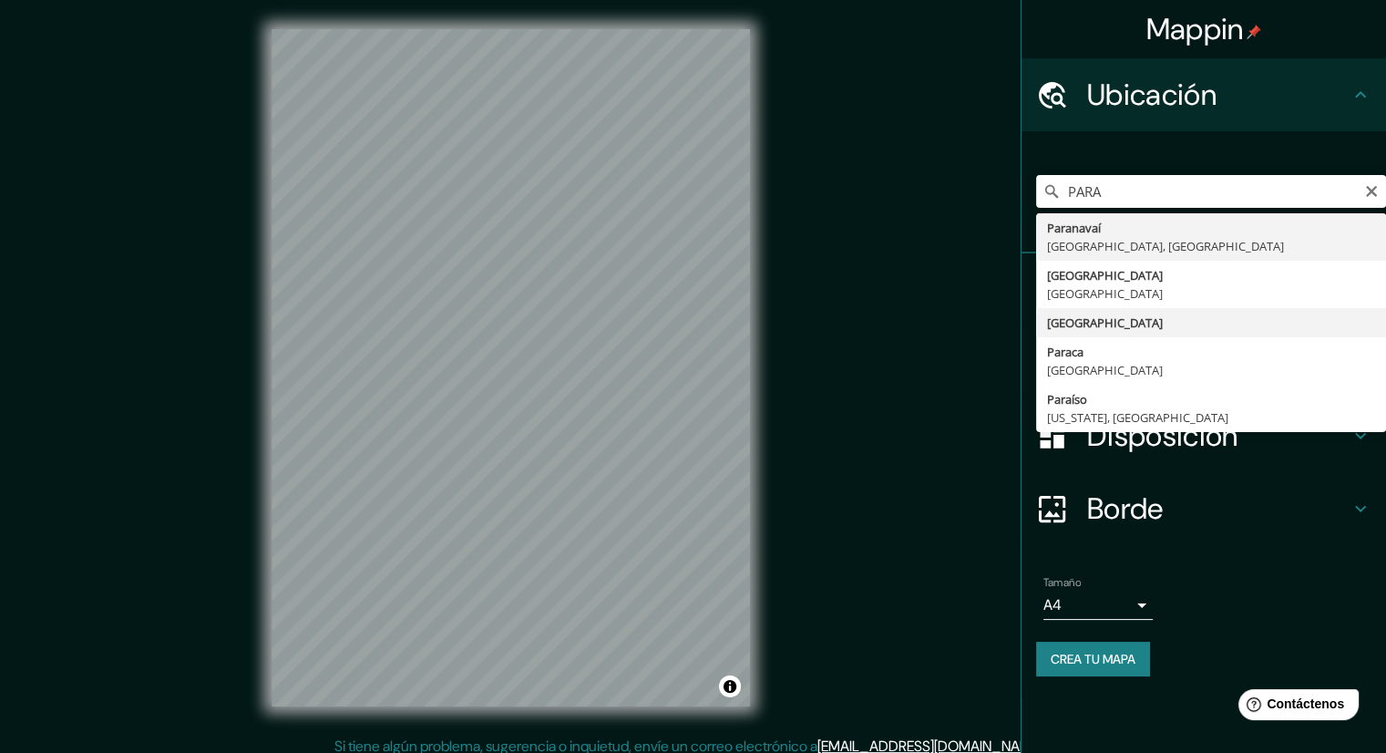
type input "[GEOGRAPHIC_DATA]"
